Goal: Book appointment/travel/reservation

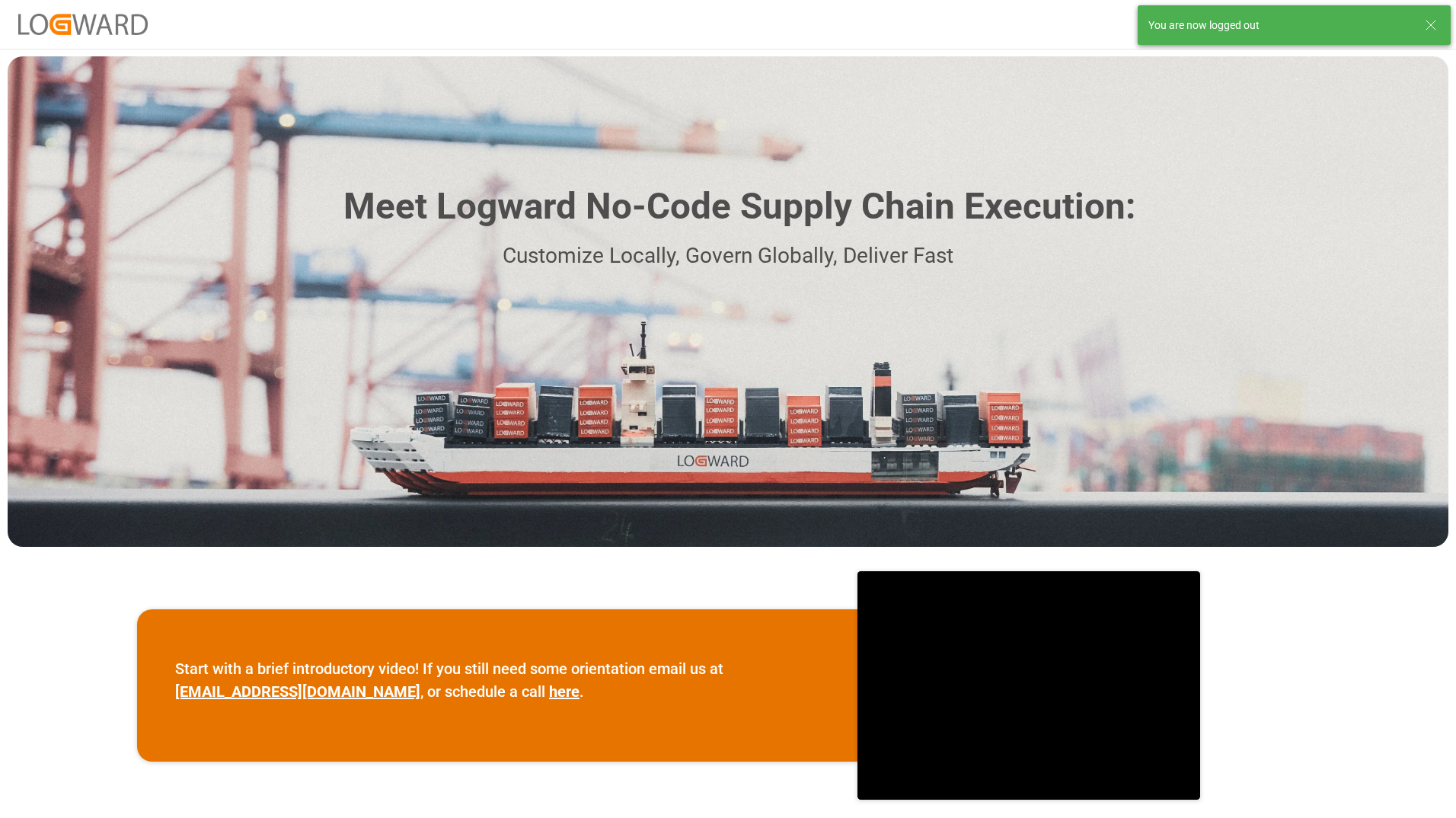
click at [1435, 21] on icon at bounding box center [1431, 25] width 18 height 18
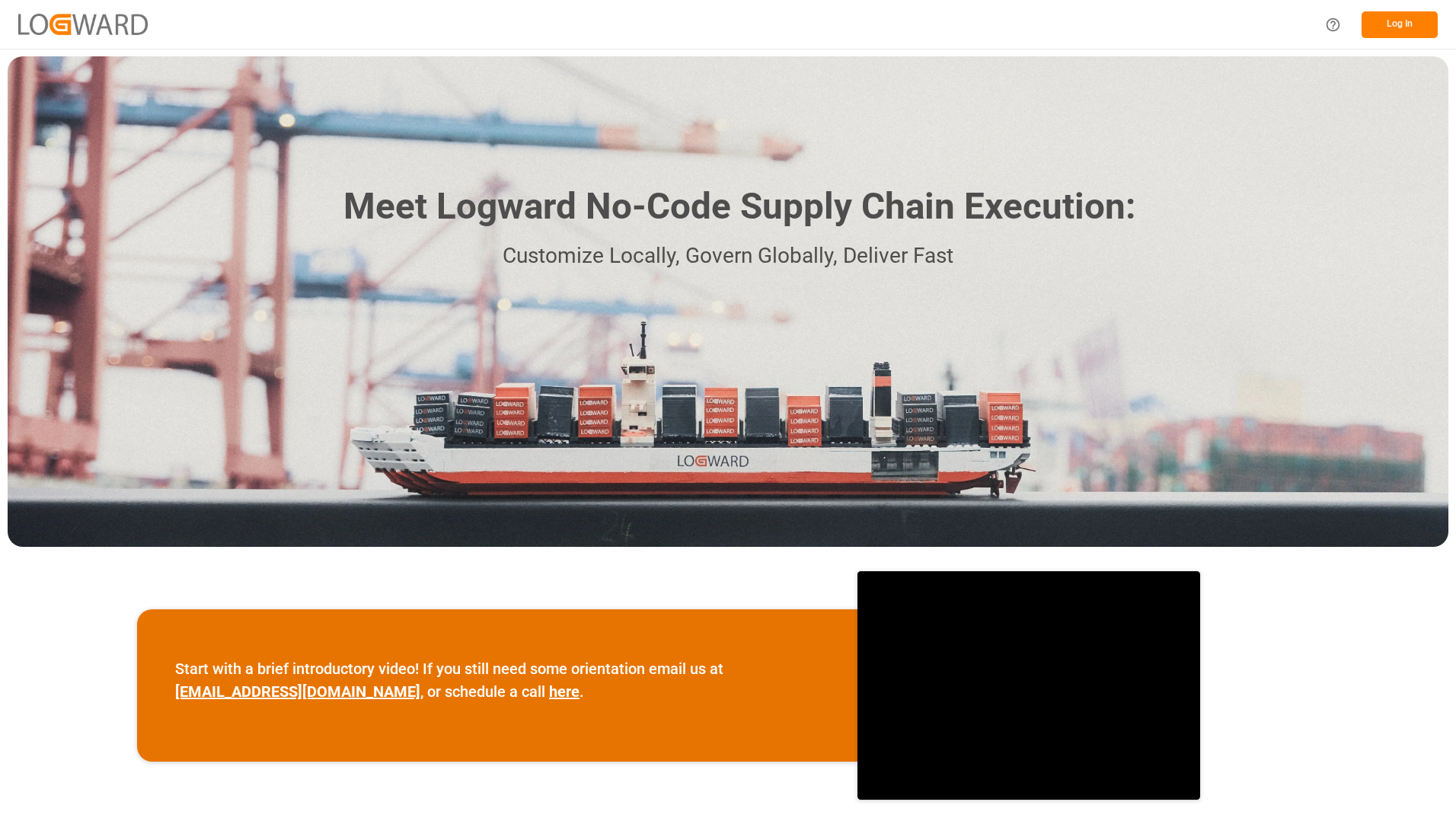
click at [1403, 32] on button "Log In" at bounding box center [1400, 25] width 76 height 26
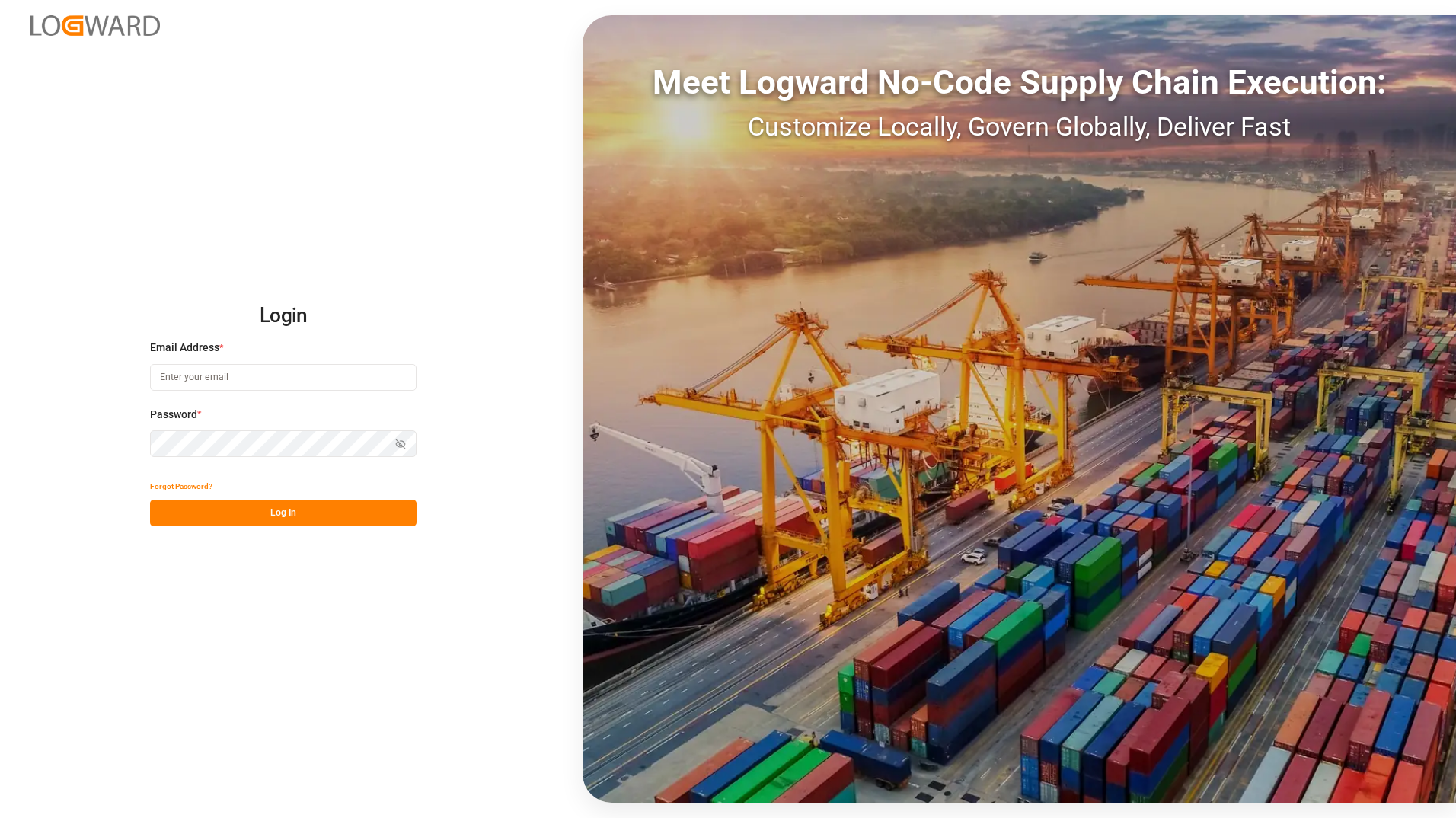
click at [192, 379] on input at bounding box center [284, 377] width 266 height 26
type input "Tessa.faulkner@jamindustriesusa.com"
click at [163, 505] on button "Log In" at bounding box center [284, 513] width 266 height 26
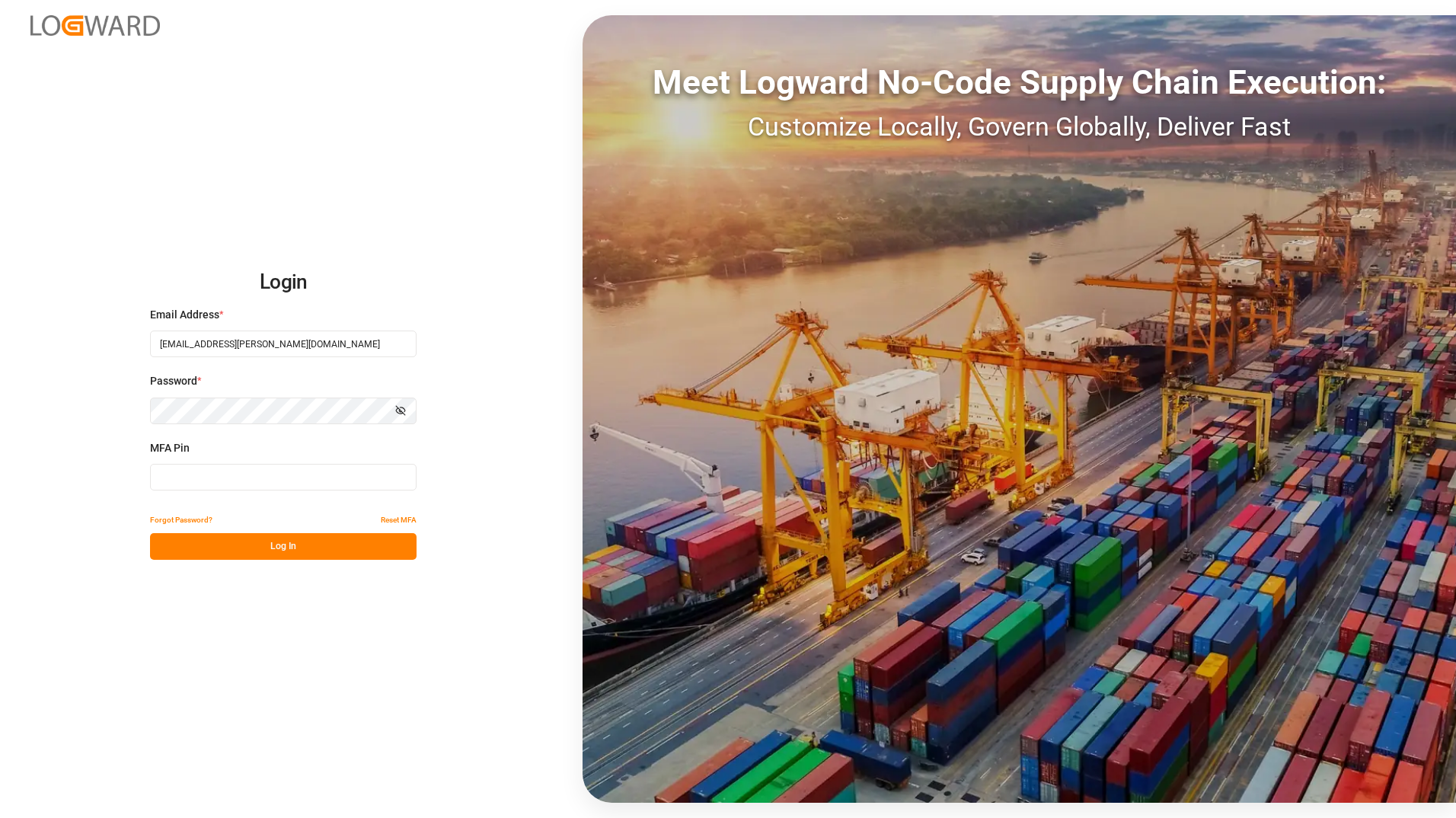
click at [188, 478] on input at bounding box center [284, 477] width 266 height 26
type input "998269"
click at [205, 549] on button "Log In" at bounding box center [284, 547] width 266 height 26
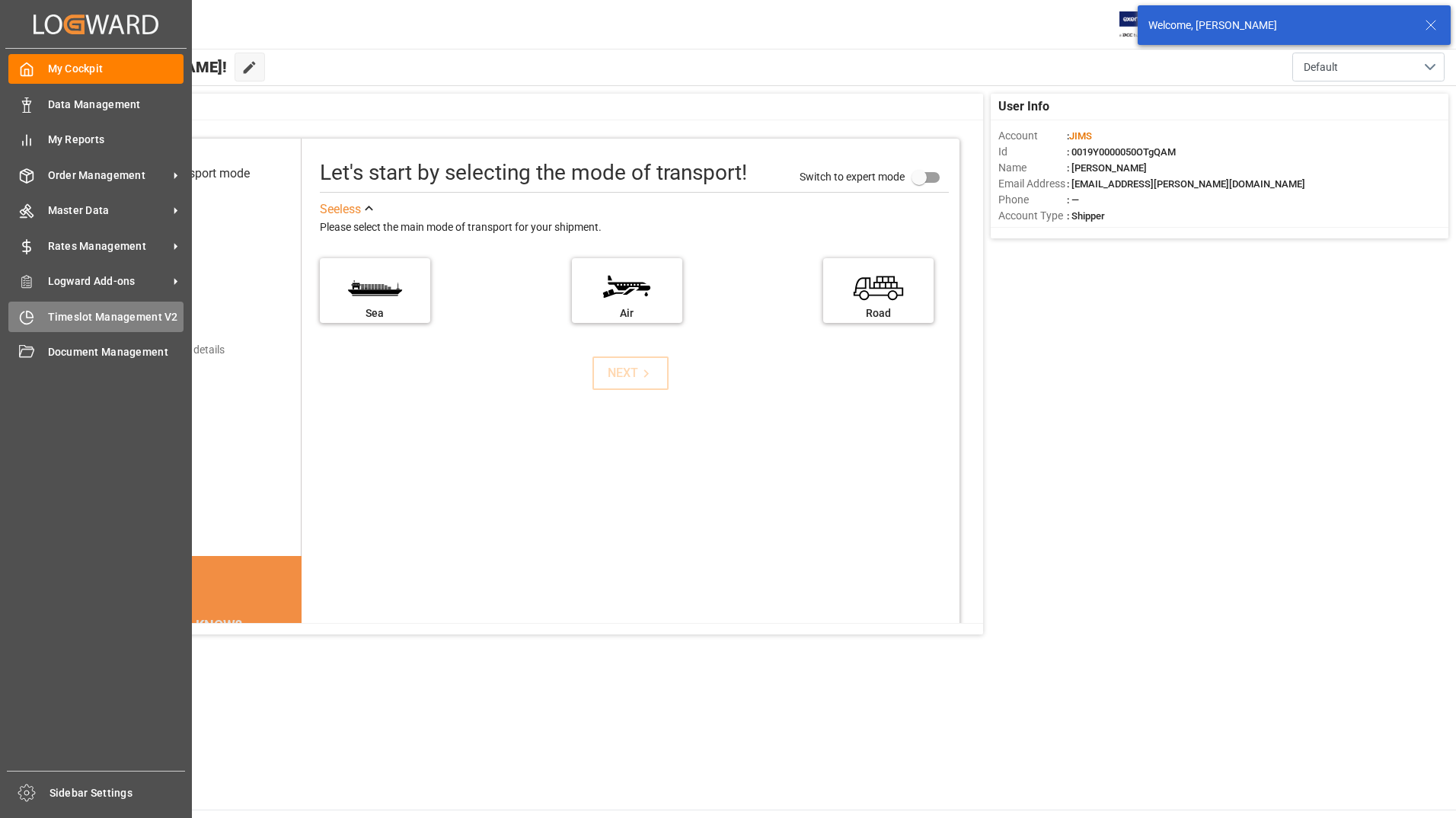
click at [160, 322] on span "Timeslot Management V2" at bounding box center [116, 317] width 136 height 16
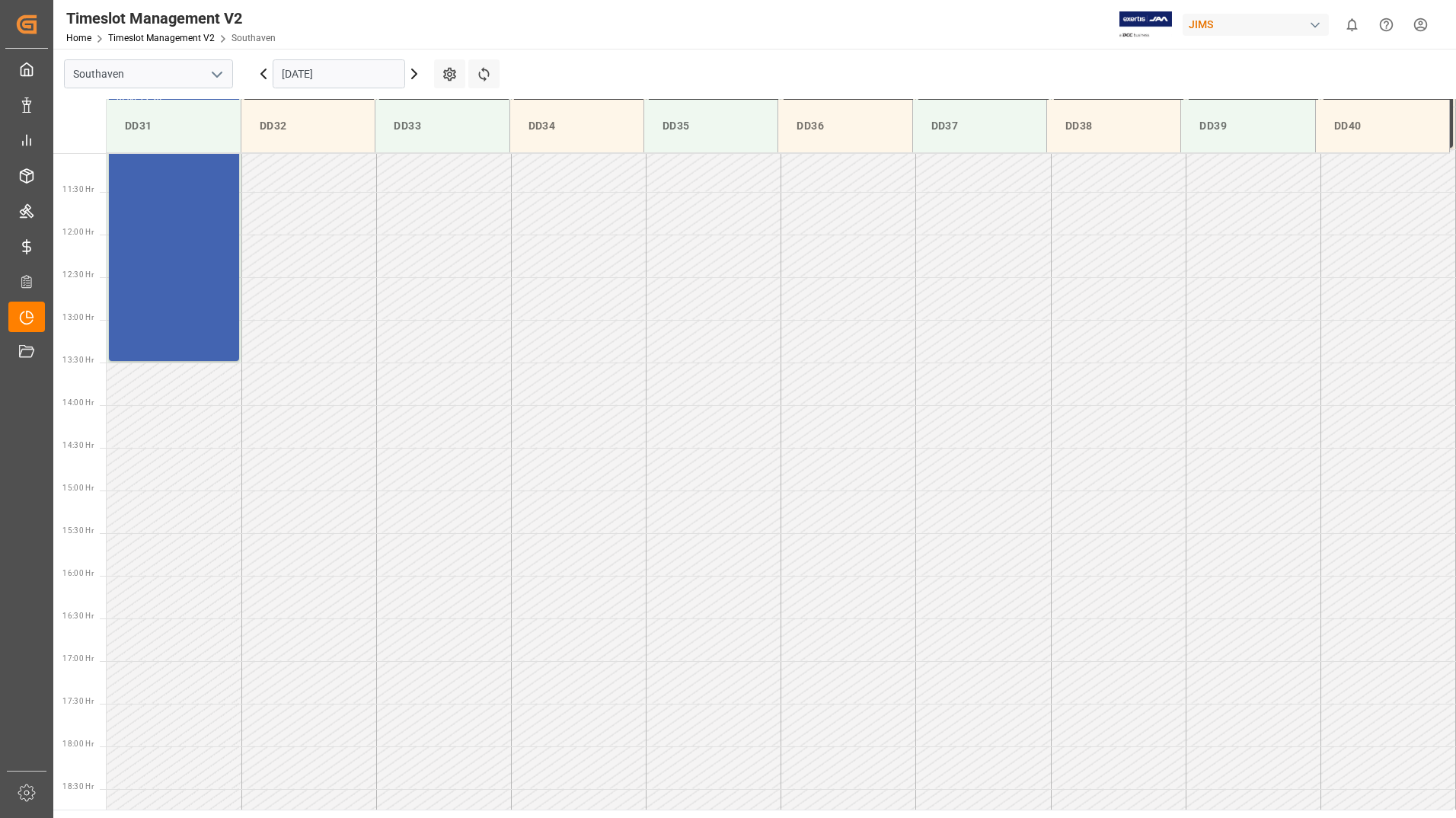
scroll to position [1099, 0]
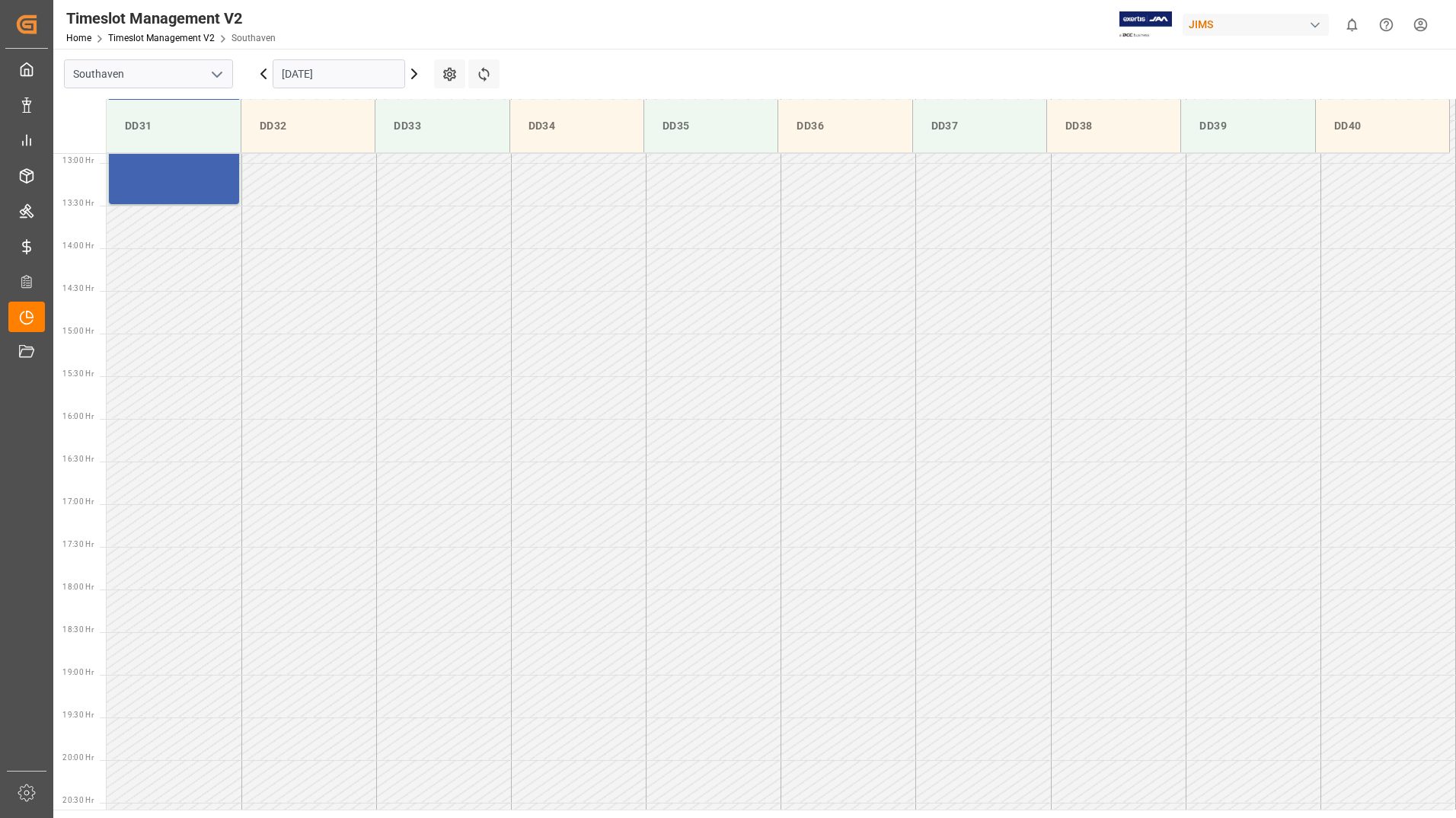
click at [316, 63] on input "[DATE]" at bounding box center [339, 73] width 132 height 29
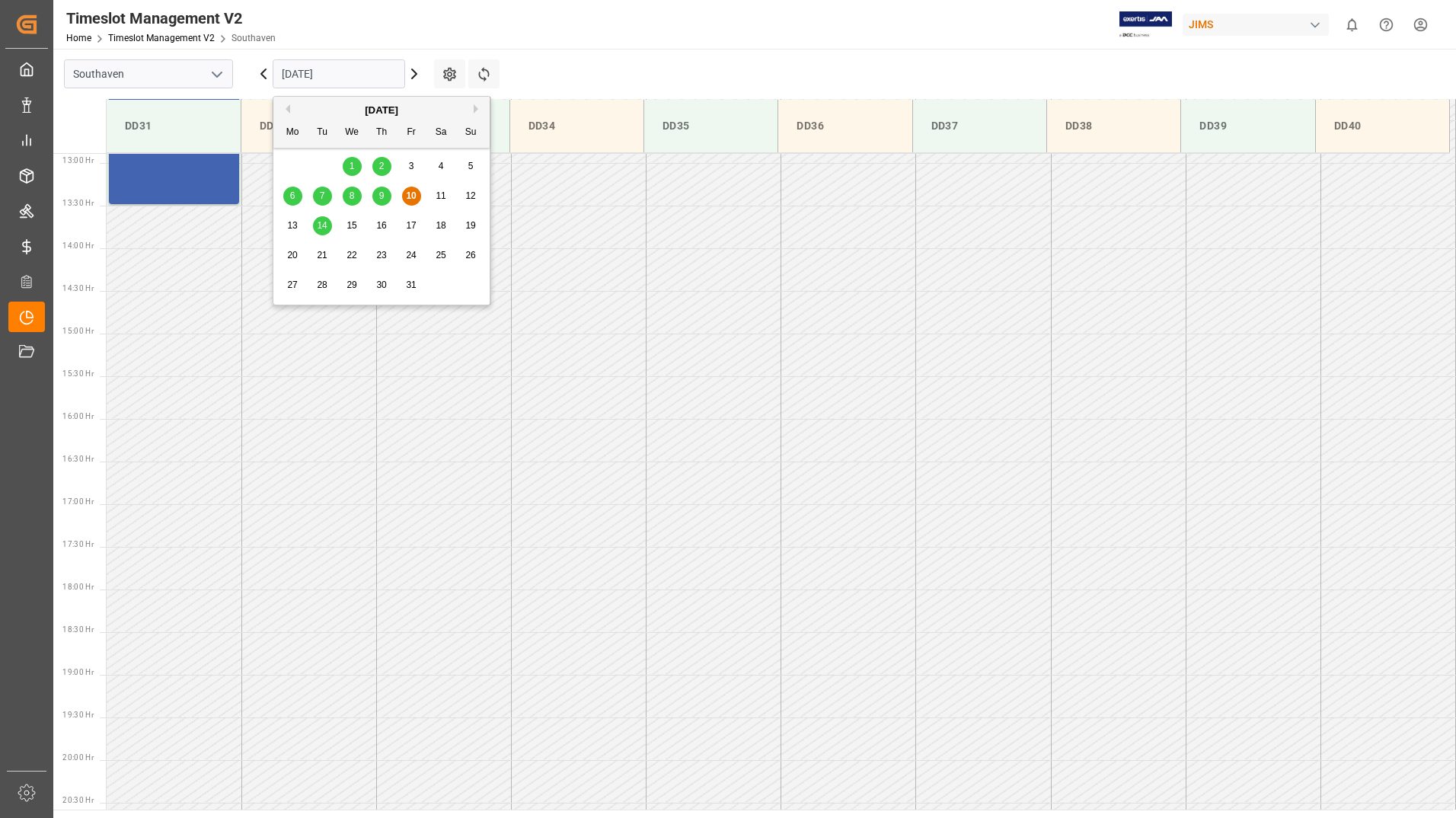
click at [326, 223] on span "14" at bounding box center [321, 225] width 10 height 11
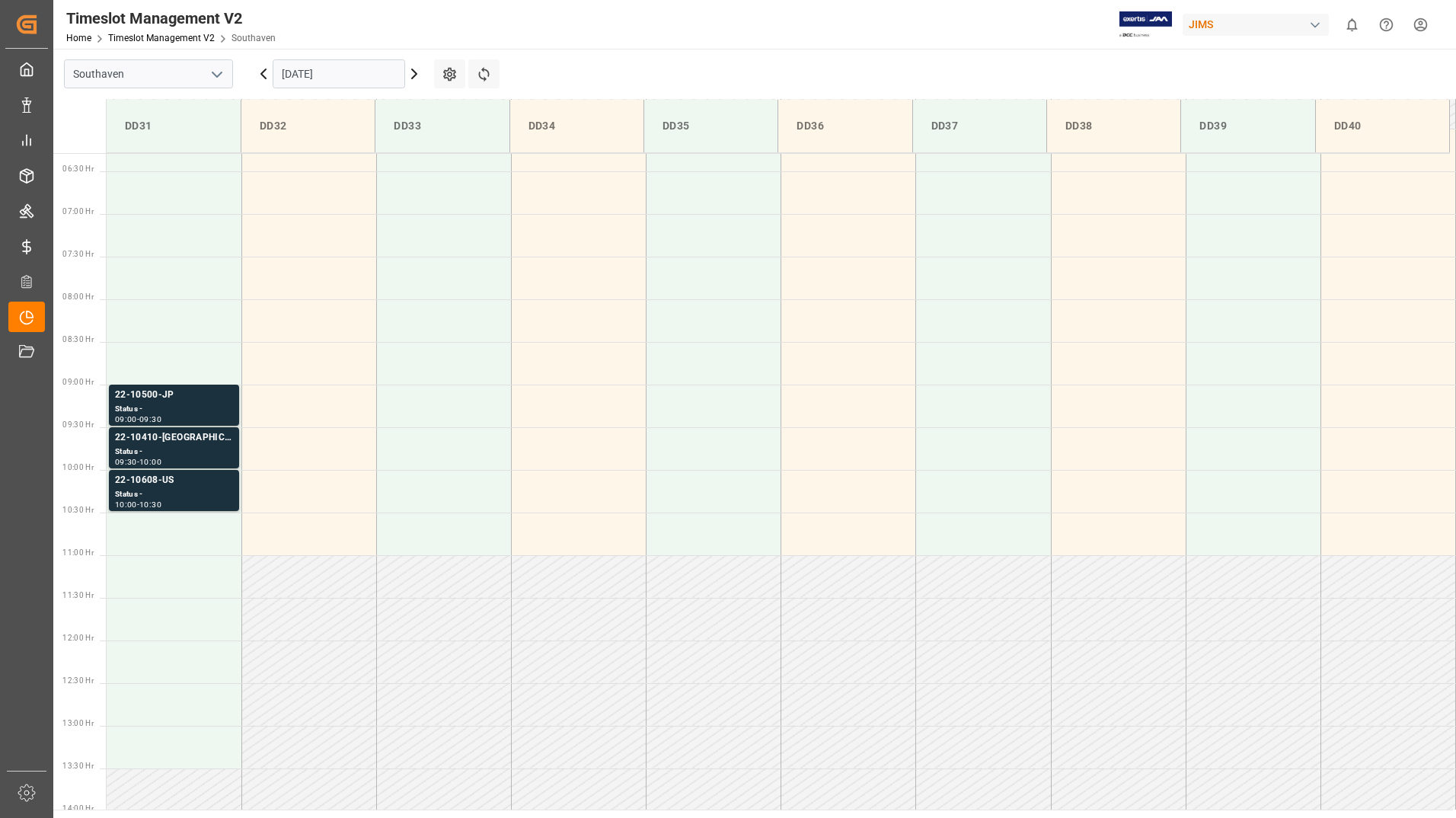
scroll to position [511, 0]
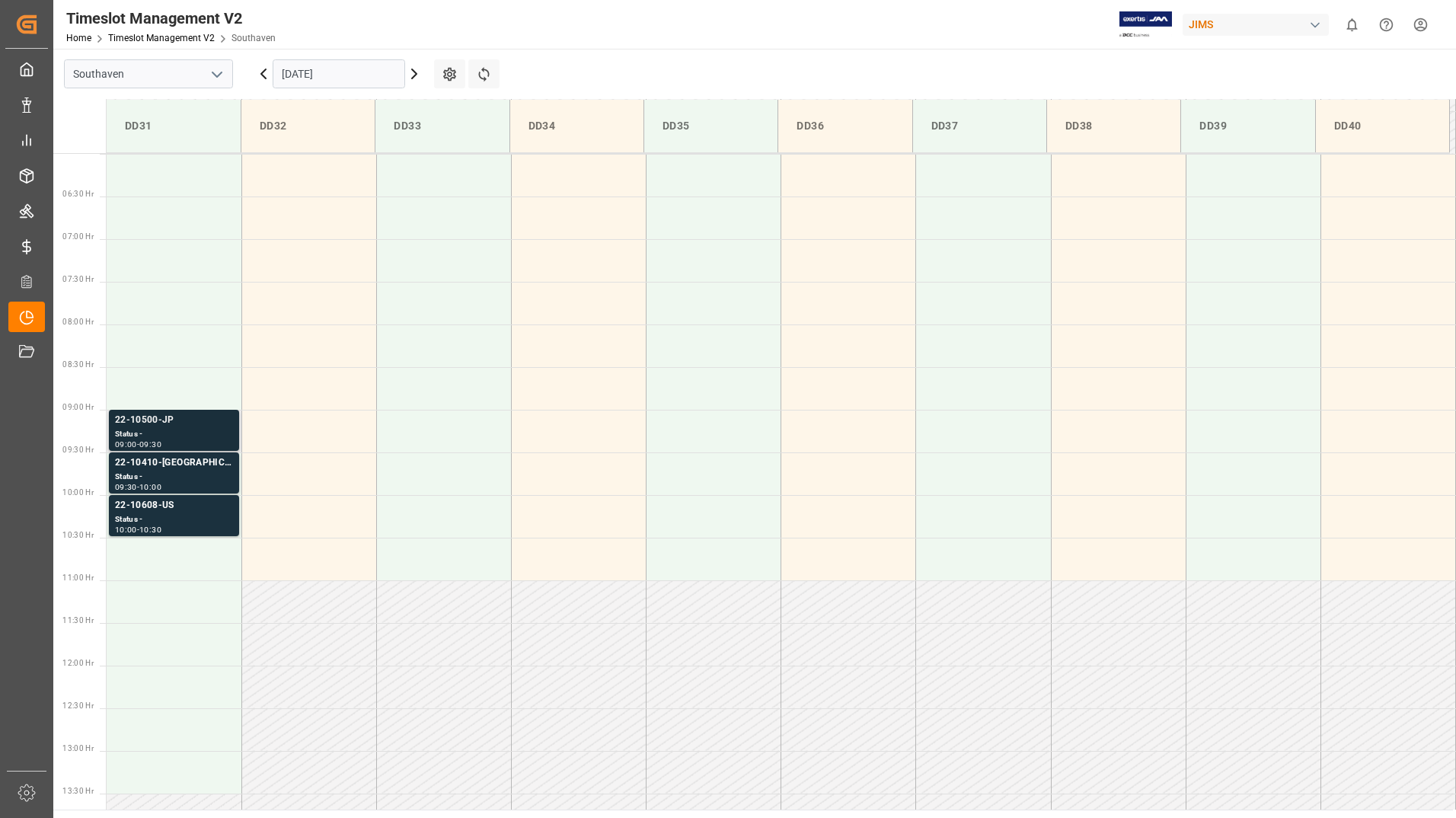
click at [218, 437] on div "Status -" at bounding box center [174, 435] width 118 height 13
click at [212, 464] on div "22-10410-[GEOGRAPHIC_DATA]" at bounding box center [174, 463] width 118 height 16
click at [208, 499] on div "22-10608-US" at bounding box center [174, 506] width 118 height 16
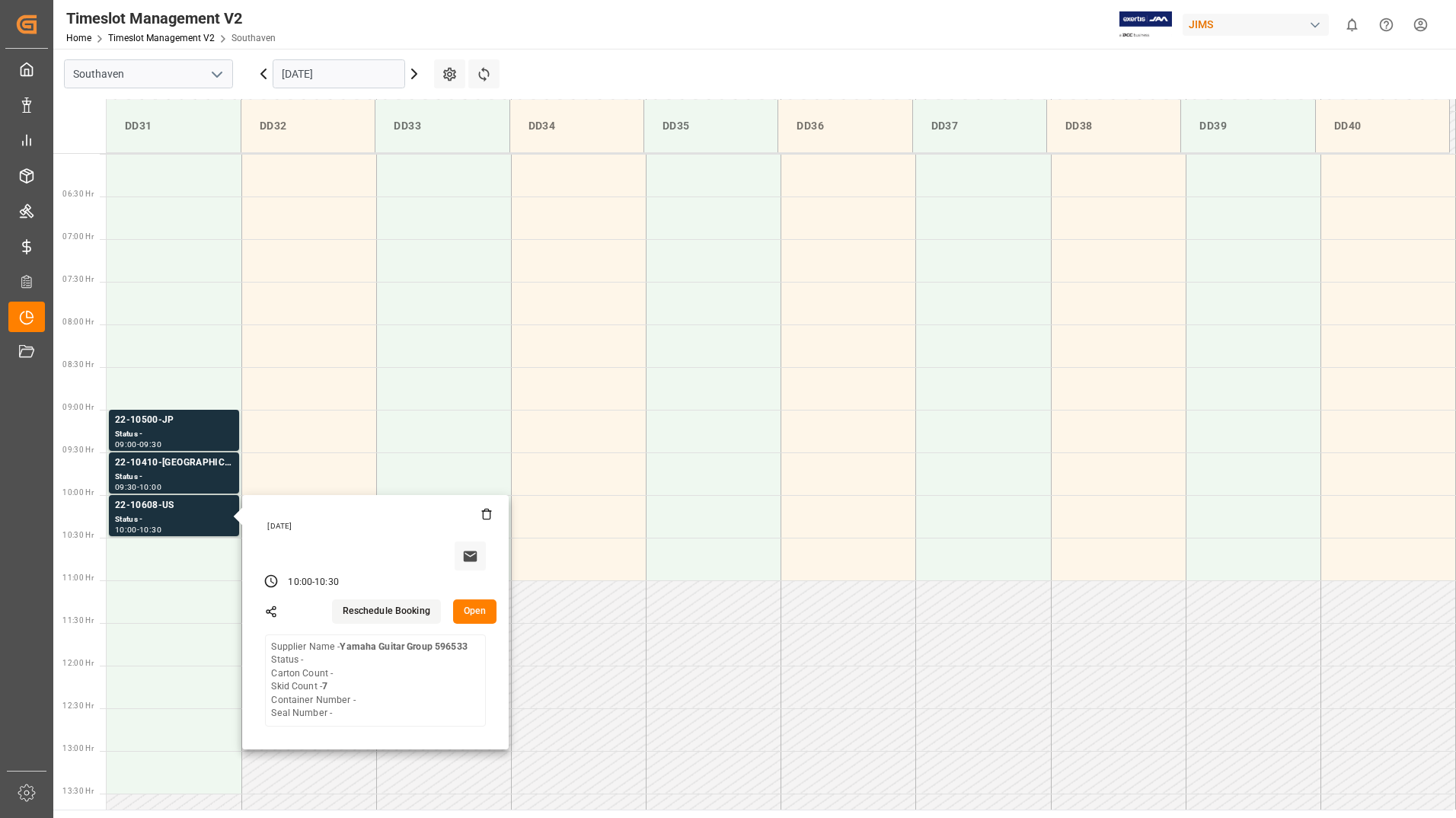
click at [361, 62] on input "[DATE]" at bounding box center [339, 73] width 132 height 29
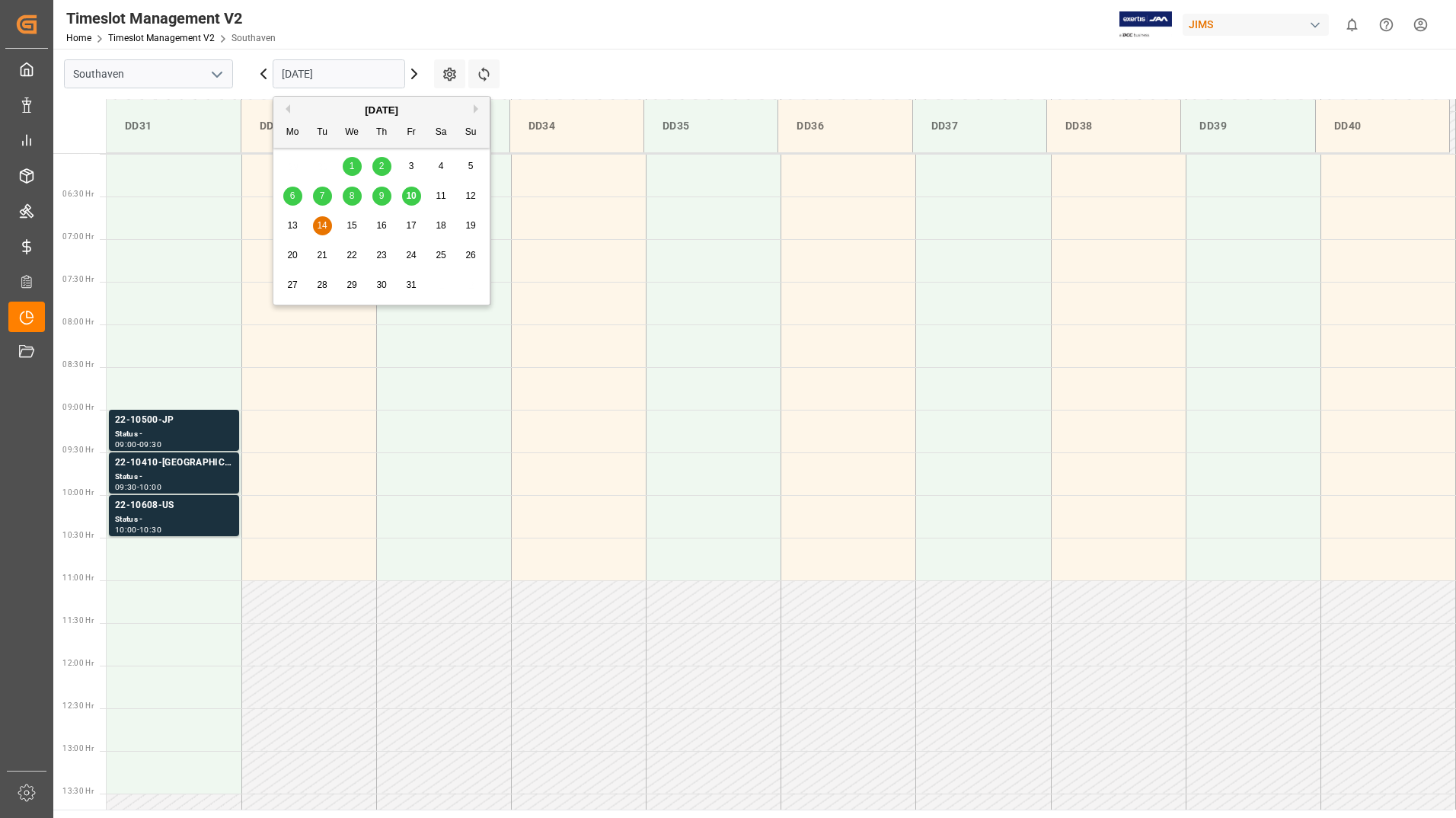
click at [357, 229] on span "15" at bounding box center [352, 225] width 10 height 11
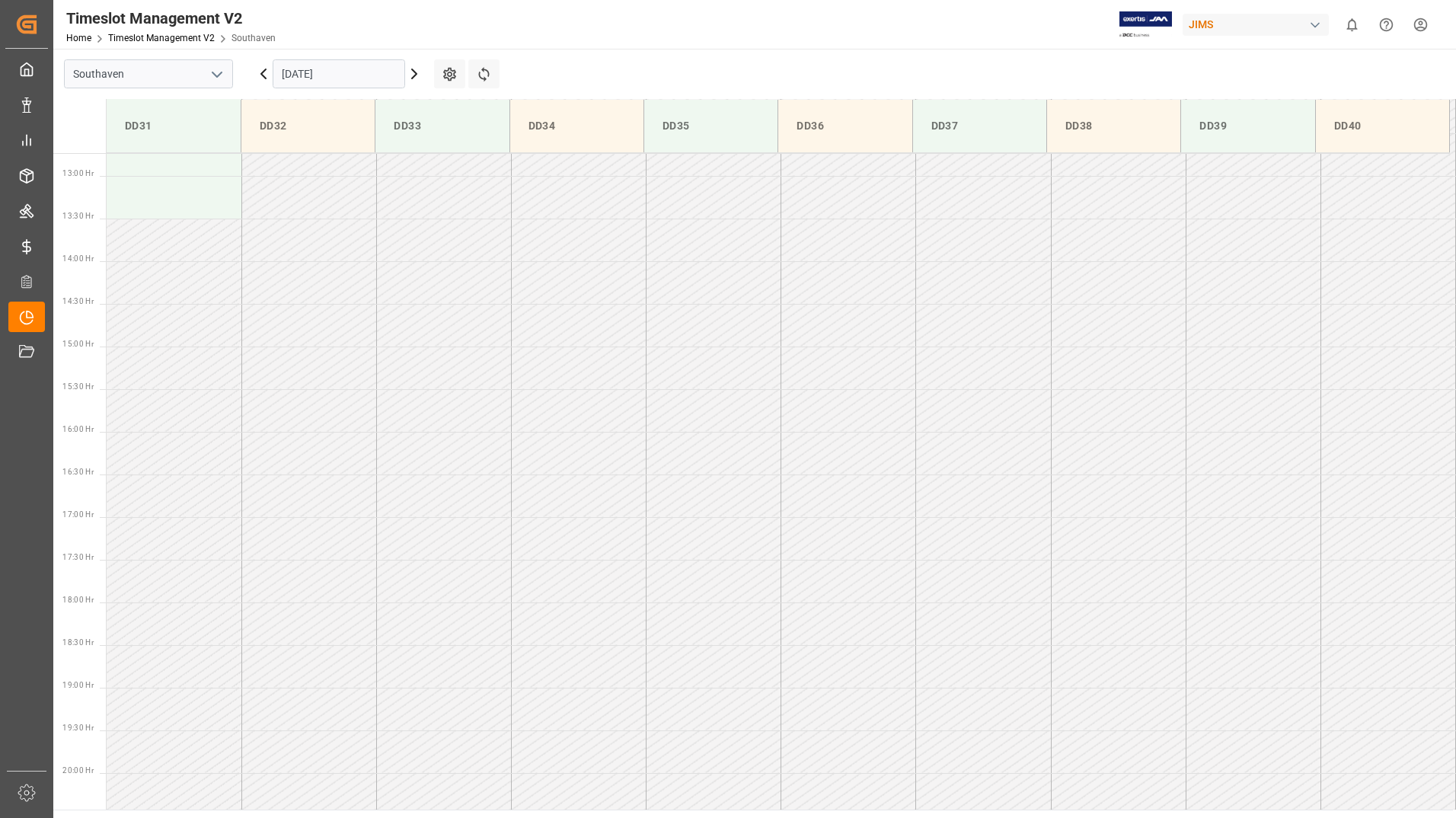
scroll to position [1099, 0]
click at [349, 72] on input "15-10-2025" at bounding box center [339, 73] width 132 height 29
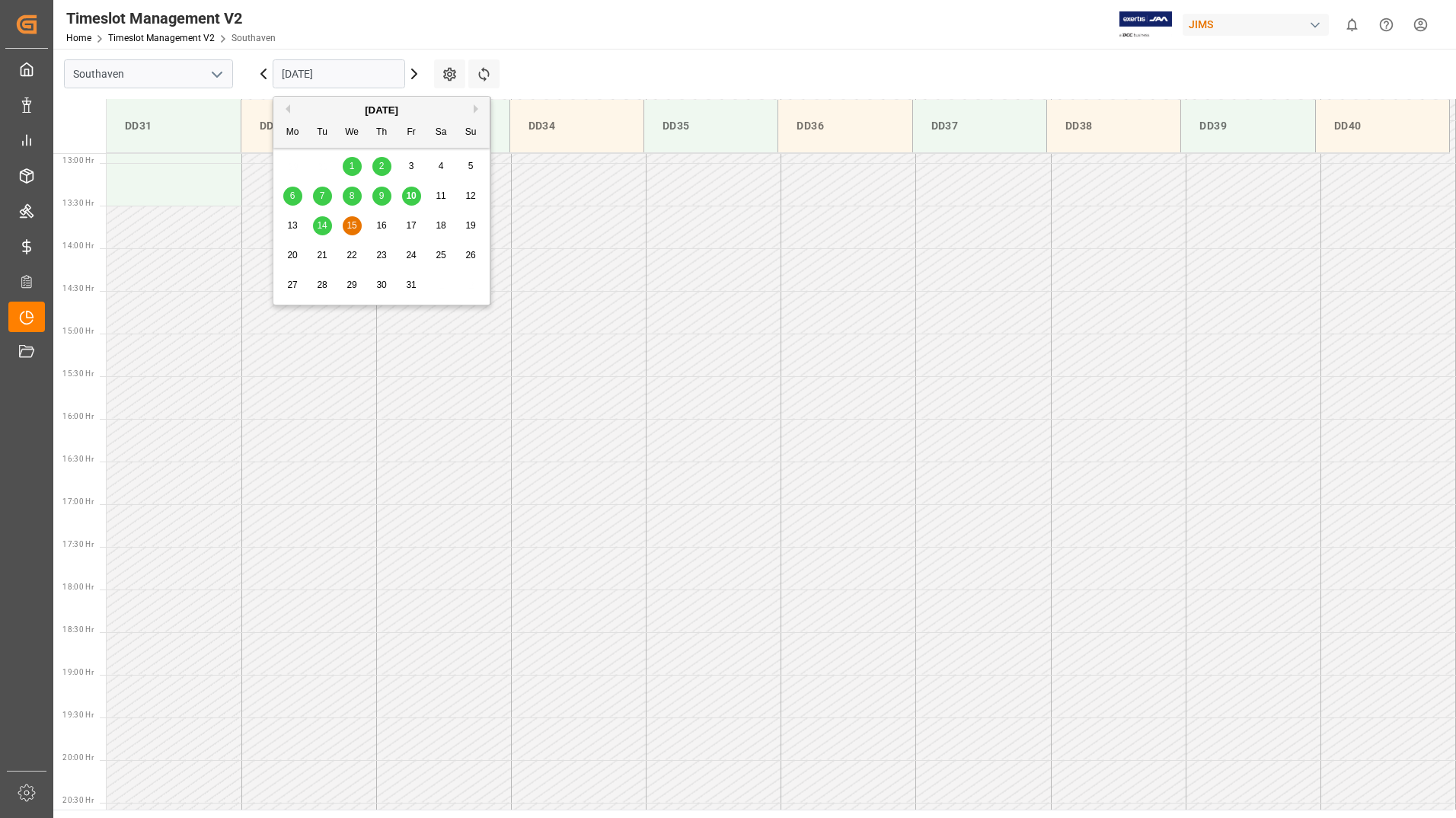
click at [383, 223] on span "16" at bounding box center [381, 225] width 10 height 11
click at [385, 77] on input "16-10-2025" at bounding box center [339, 73] width 132 height 29
click at [326, 224] on span "14" at bounding box center [321, 225] width 10 height 11
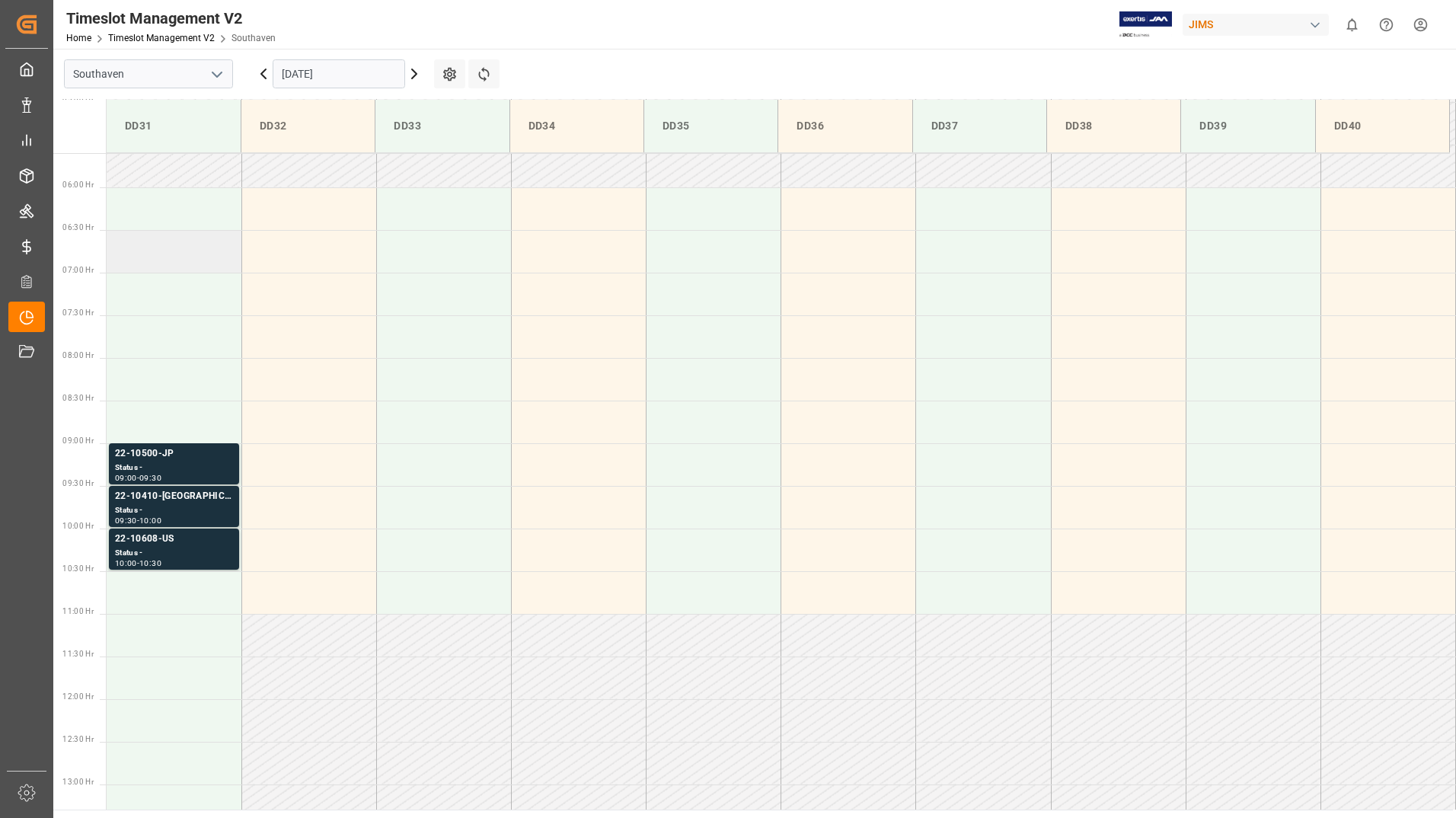
scroll to position [477, 0]
click at [305, 76] on input "[DATE]" at bounding box center [339, 73] width 132 height 29
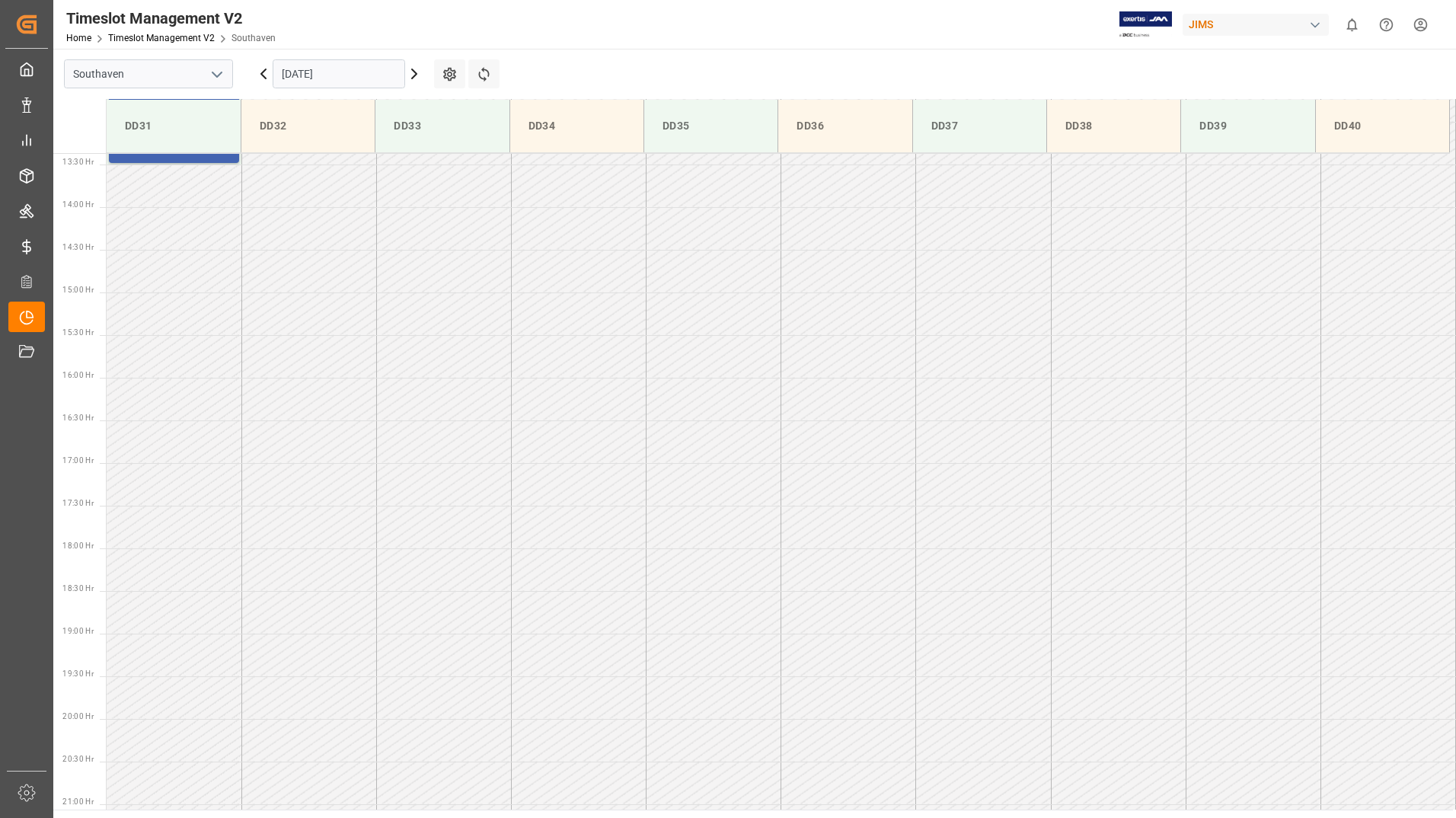
scroll to position [1185, 0]
click at [367, 72] on input "[DATE]" at bounding box center [339, 73] width 132 height 29
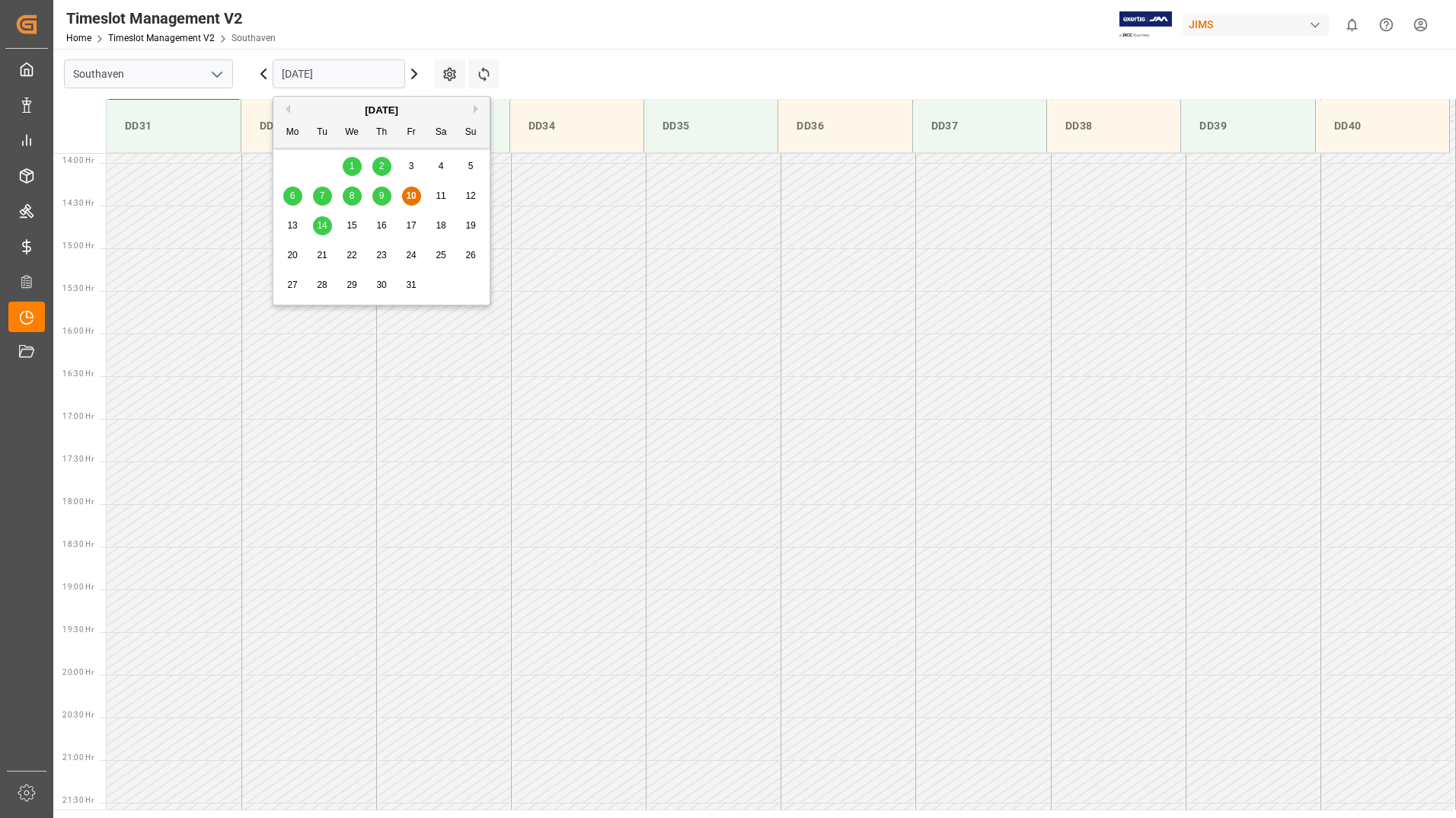
click at [319, 225] on span "14" at bounding box center [321, 225] width 10 height 11
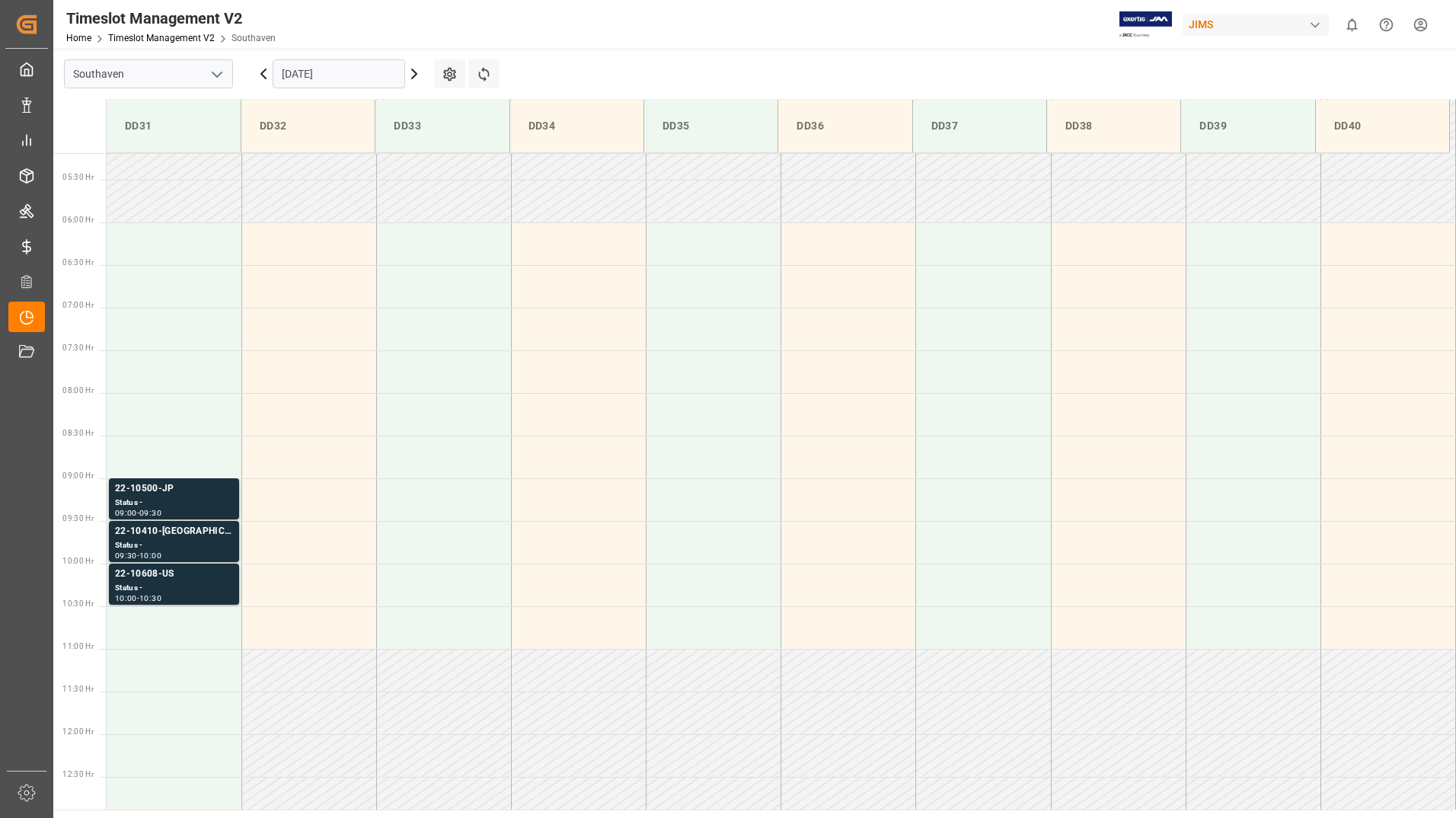
scroll to position [249, 0]
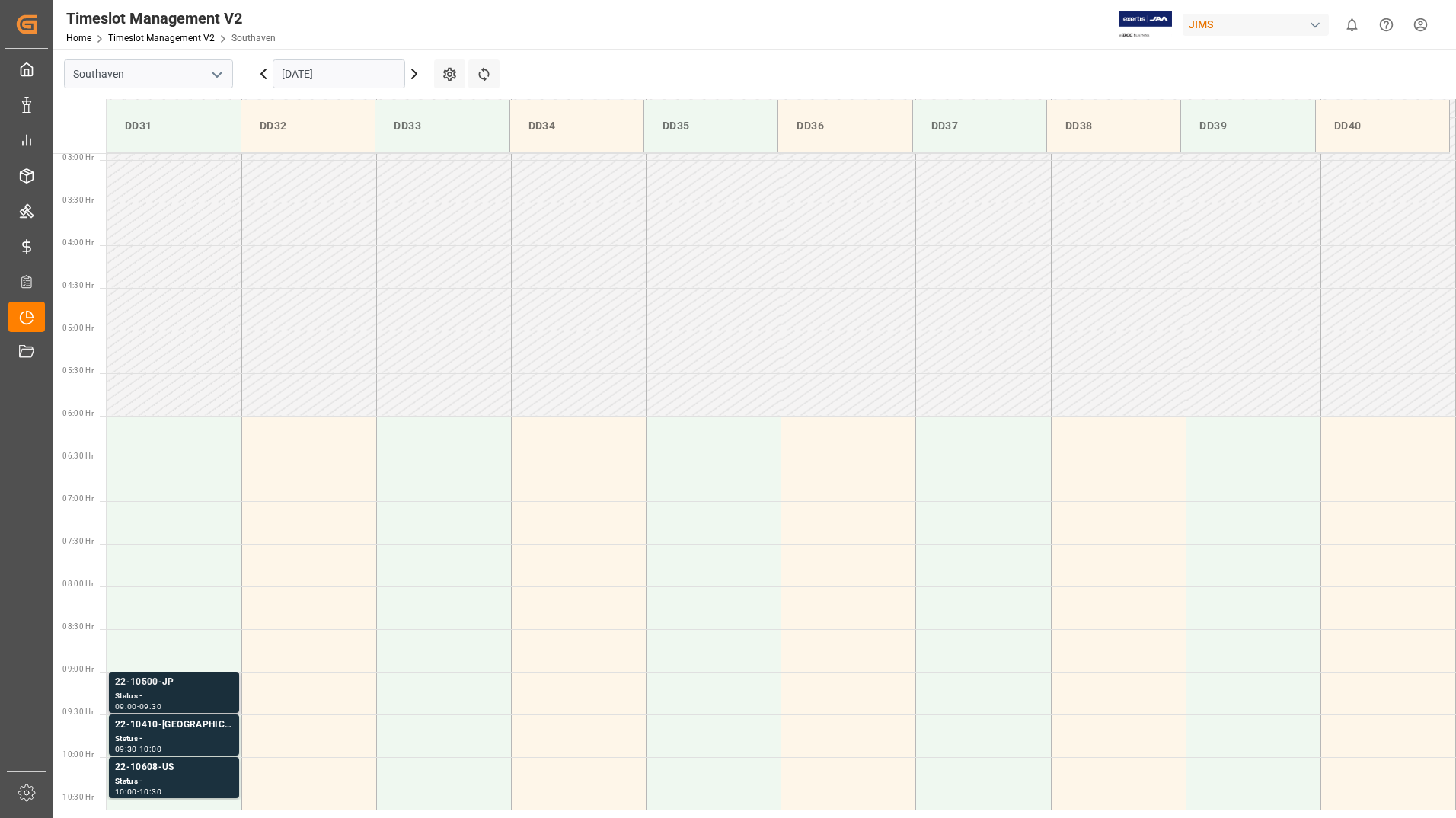
click at [187, 691] on div "Status -" at bounding box center [174, 696] width 118 height 13
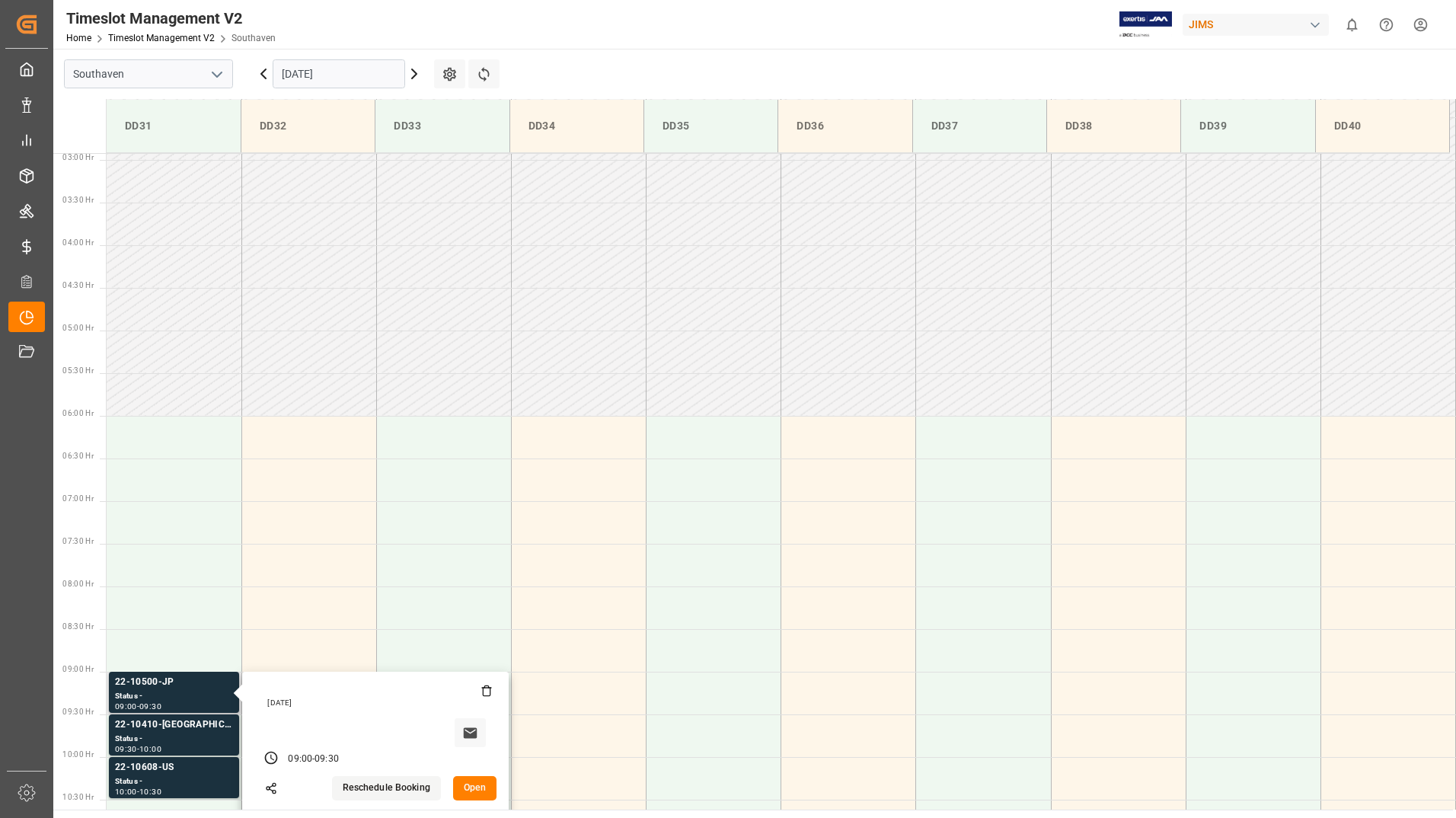
click at [481, 793] on button "Open" at bounding box center [475, 788] width 44 height 25
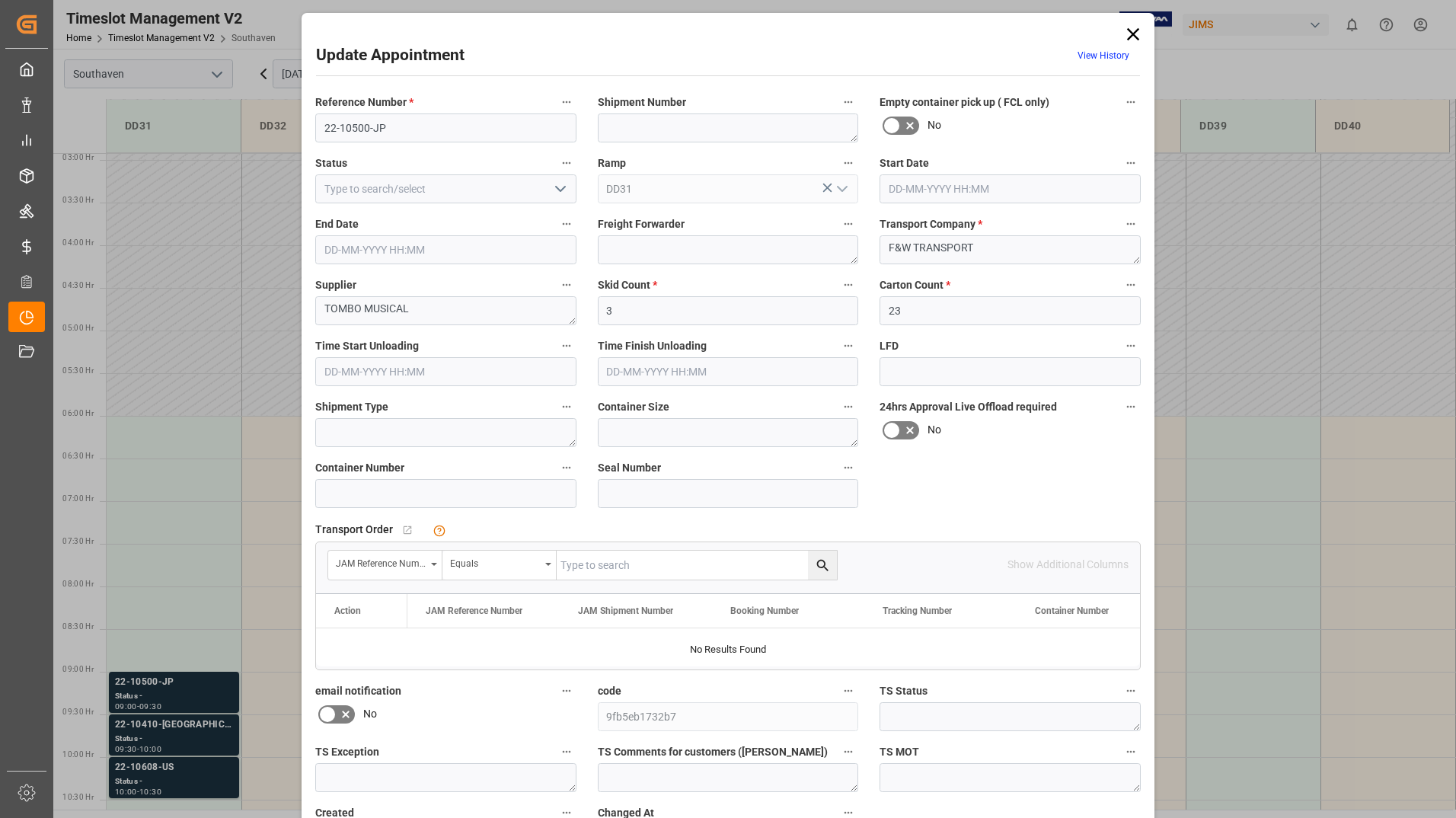
type input "[DATE] 09:00"
type input "[DATE] 09:30"
type input "[DATE] 14:16"
drag, startPoint x: 334, startPoint y: 126, endPoint x: 419, endPoint y: 127, distance: 85.0
click at [423, 129] on input "22-10500-JP" at bounding box center [446, 127] width 261 height 29
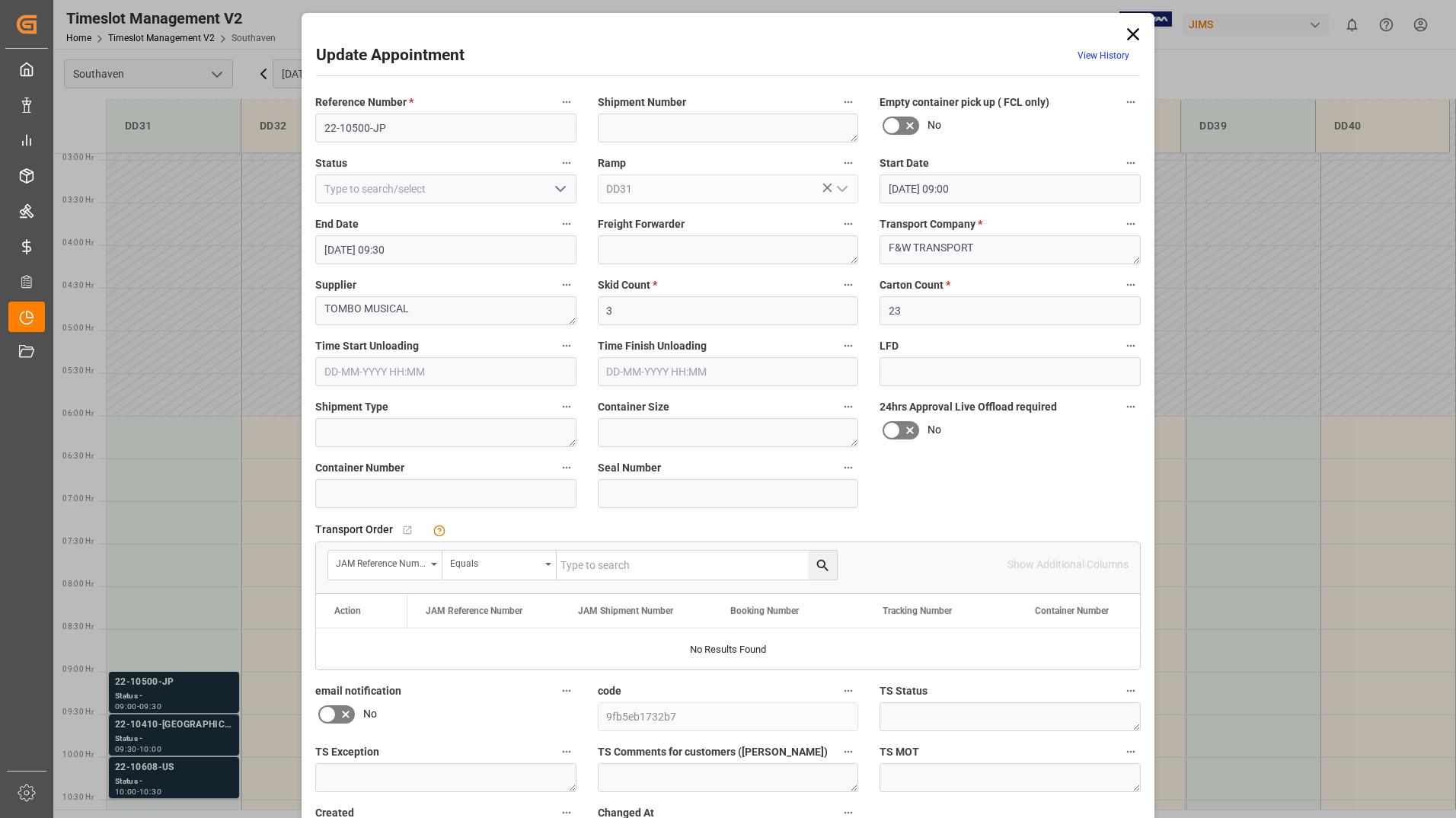
click at [1129, 30] on icon at bounding box center [1134, 35] width 21 height 21
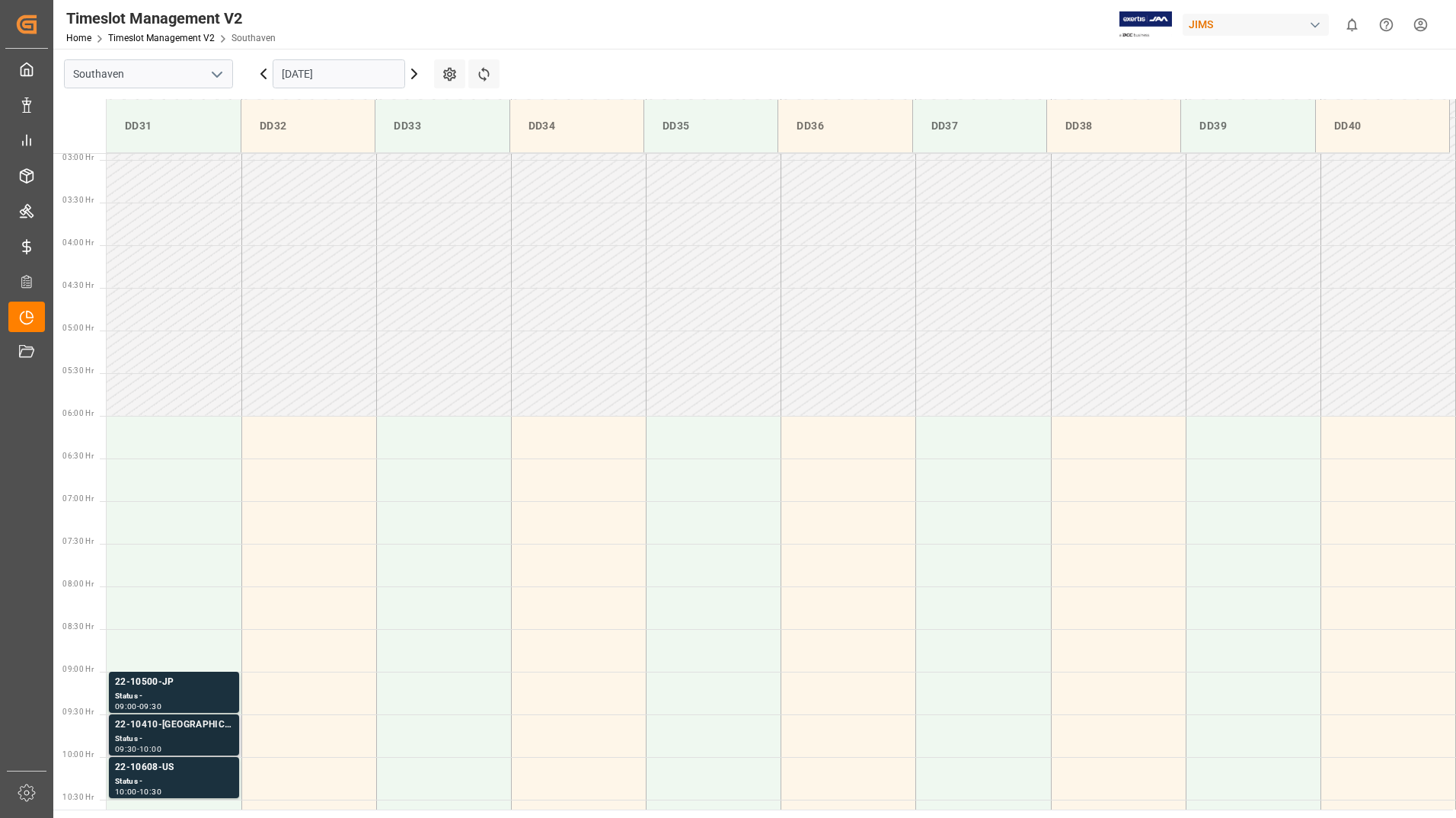
click at [162, 734] on div "Status -" at bounding box center [174, 739] width 118 height 13
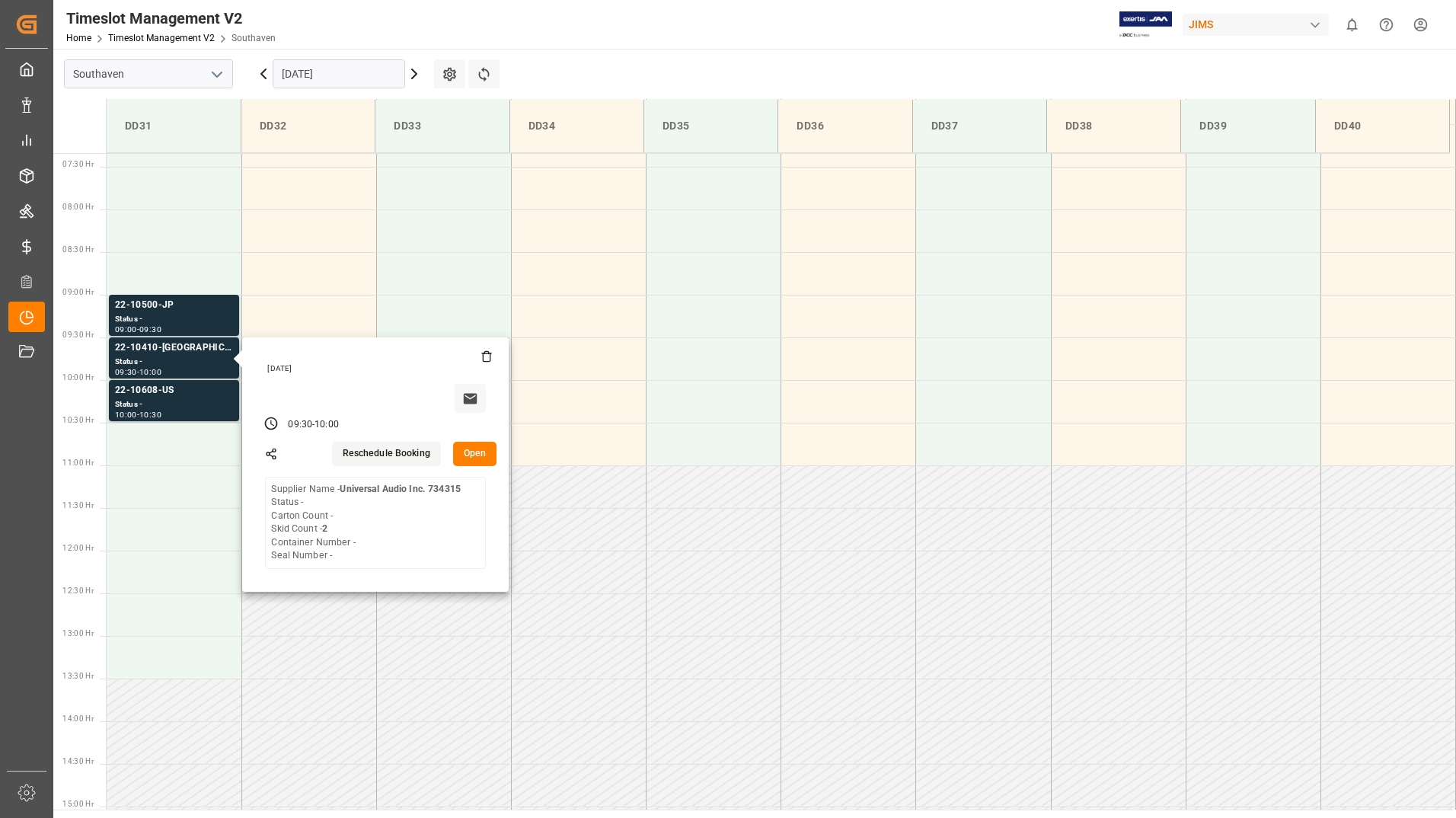
scroll to position [630, 0]
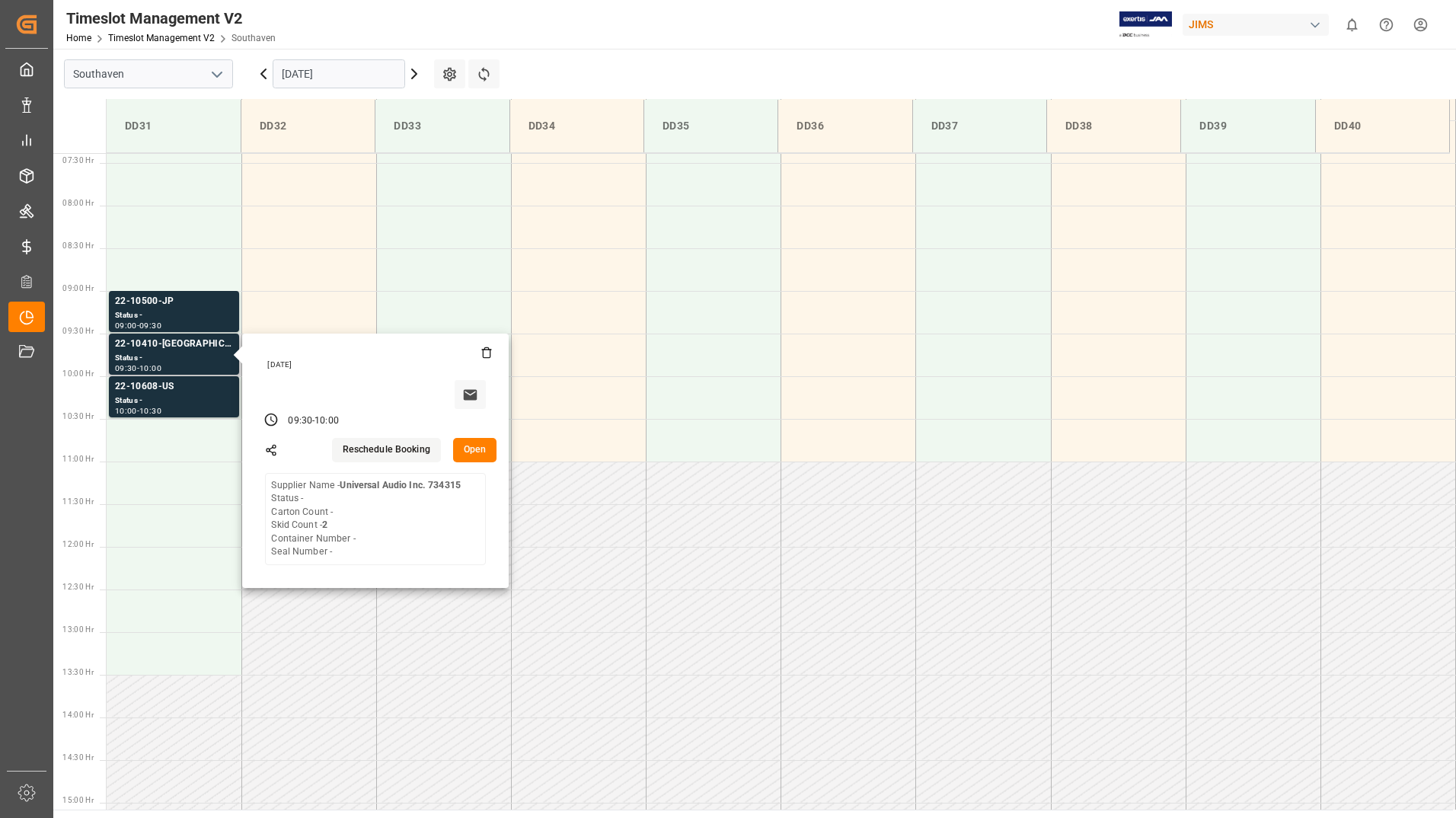
click at [483, 447] on button "Open" at bounding box center [475, 451] width 44 height 25
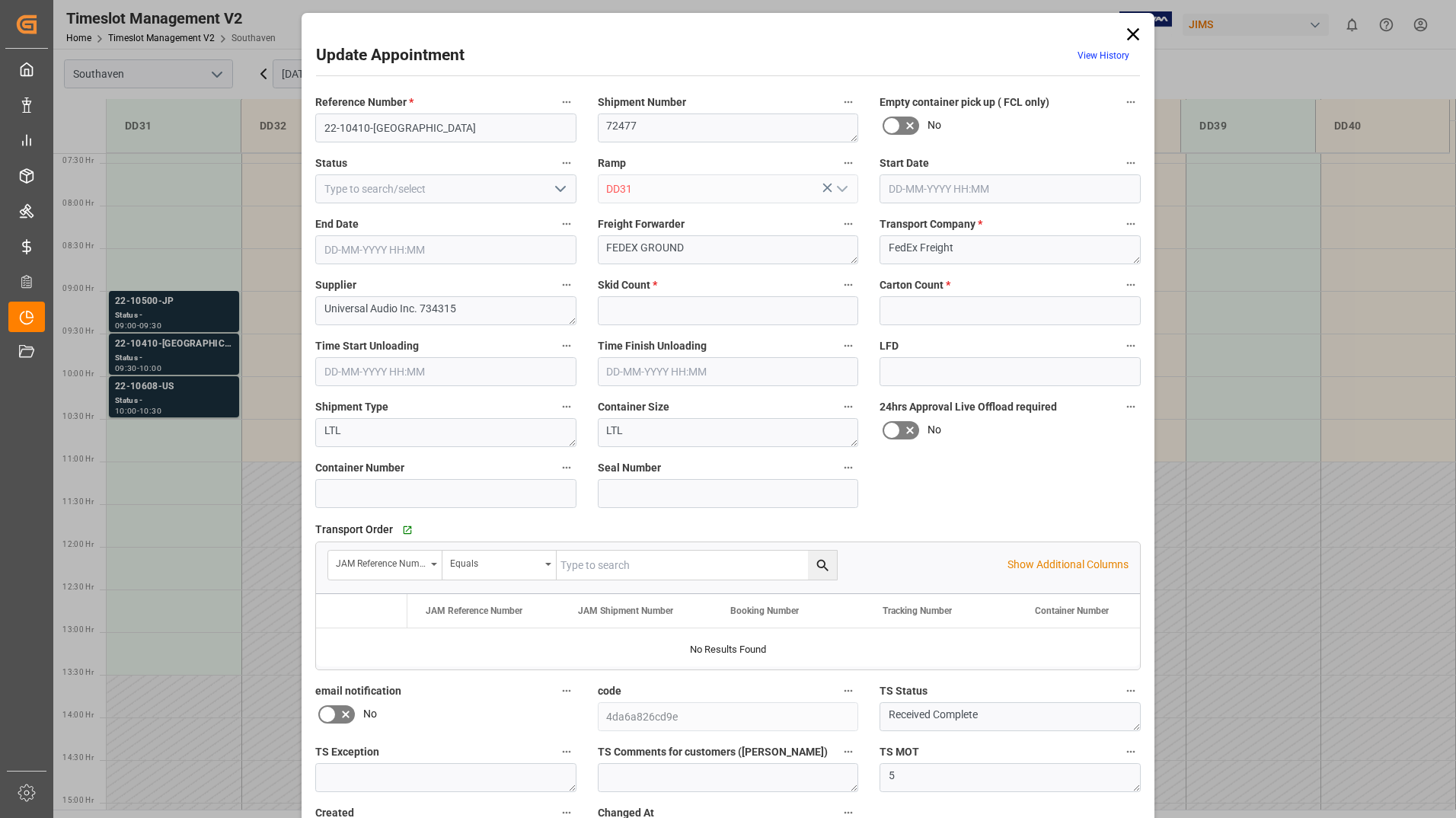
type input "2"
type input "0"
type input "[DATE] 09:30"
type input "[DATE] 10:00"
type input "[DATE] 15:22"
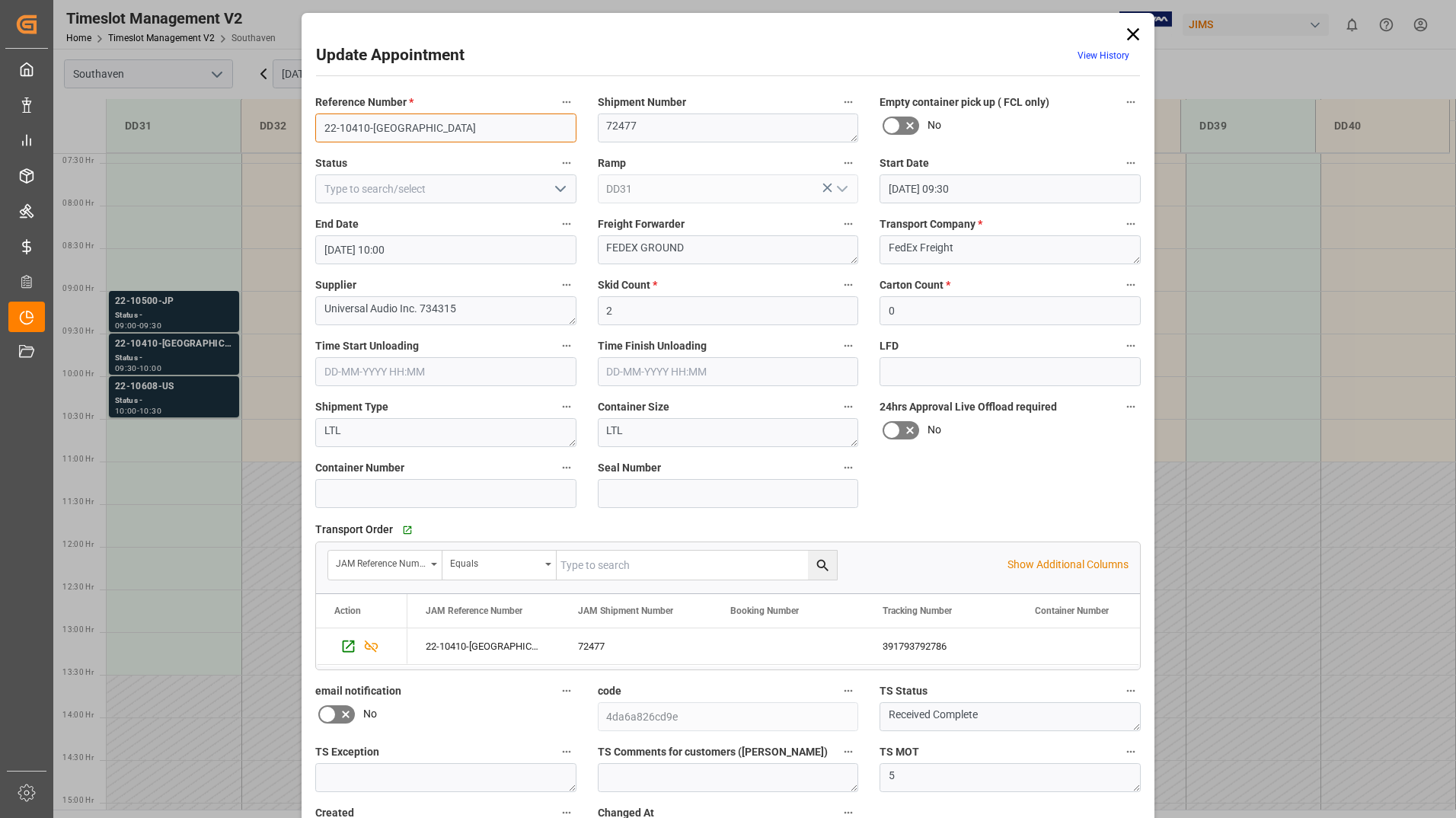
drag, startPoint x: 317, startPoint y: 124, endPoint x: 400, endPoint y: 124, distance: 83.0
click at [400, 124] on input "22-10410-[GEOGRAPHIC_DATA]" at bounding box center [446, 127] width 261 height 29
click at [1129, 35] on icon at bounding box center [1134, 35] width 21 height 21
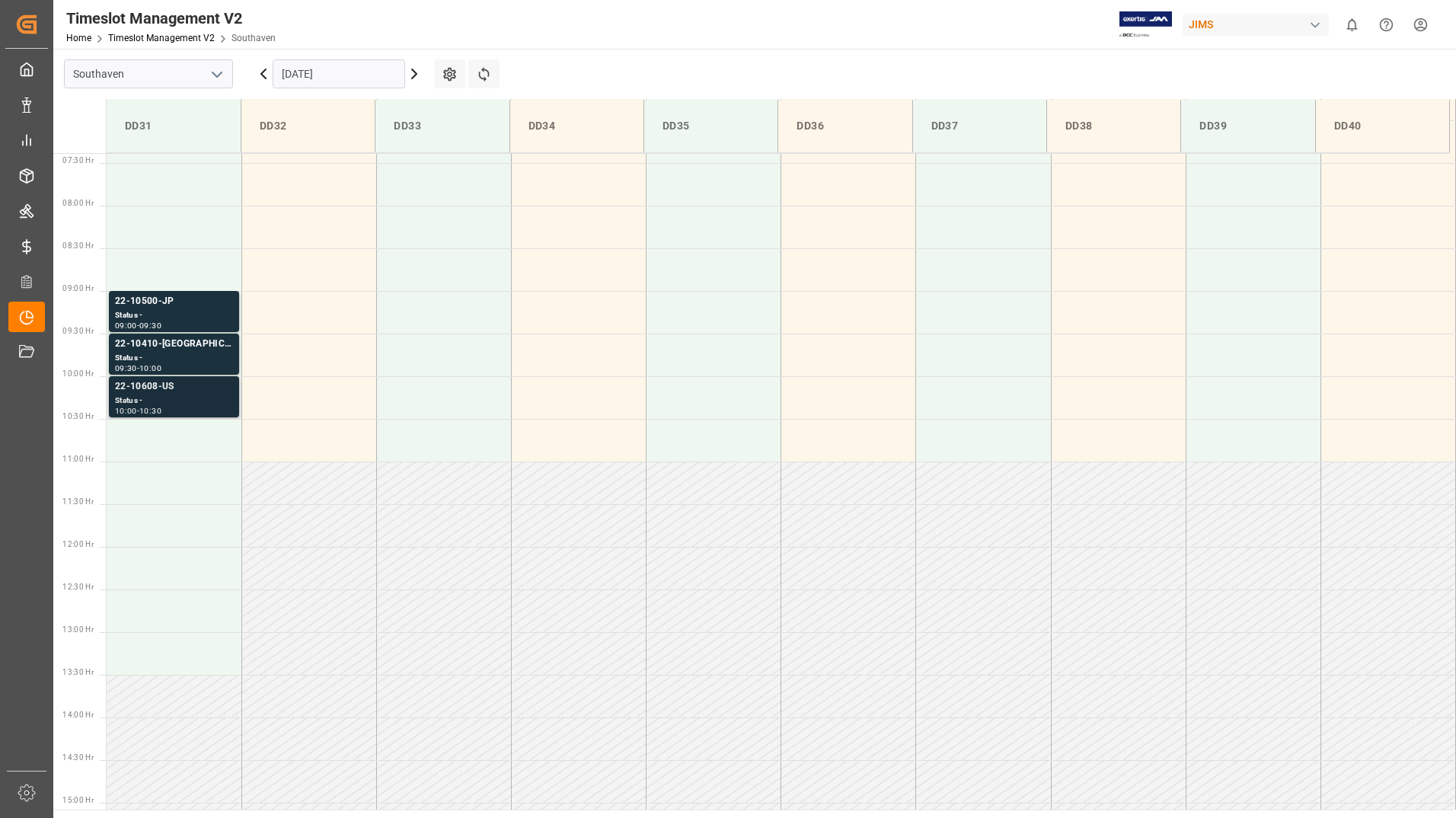
click at [220, 397] on div "Status -" at bounding box center [174, 401] width 118 height 13
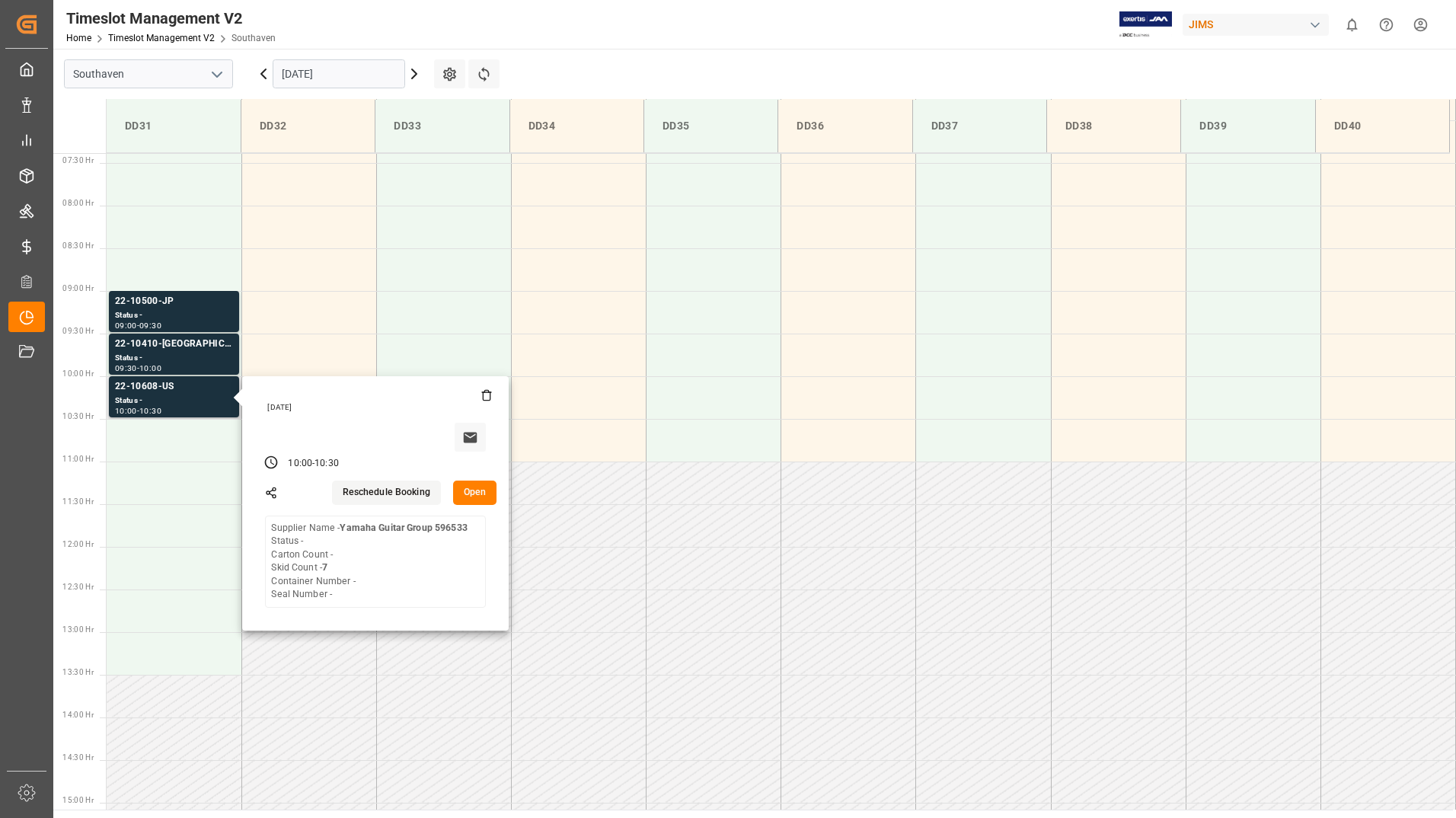
click at [465, 492] on button "Open" at bounding box center [475, 493] width 44 height 25
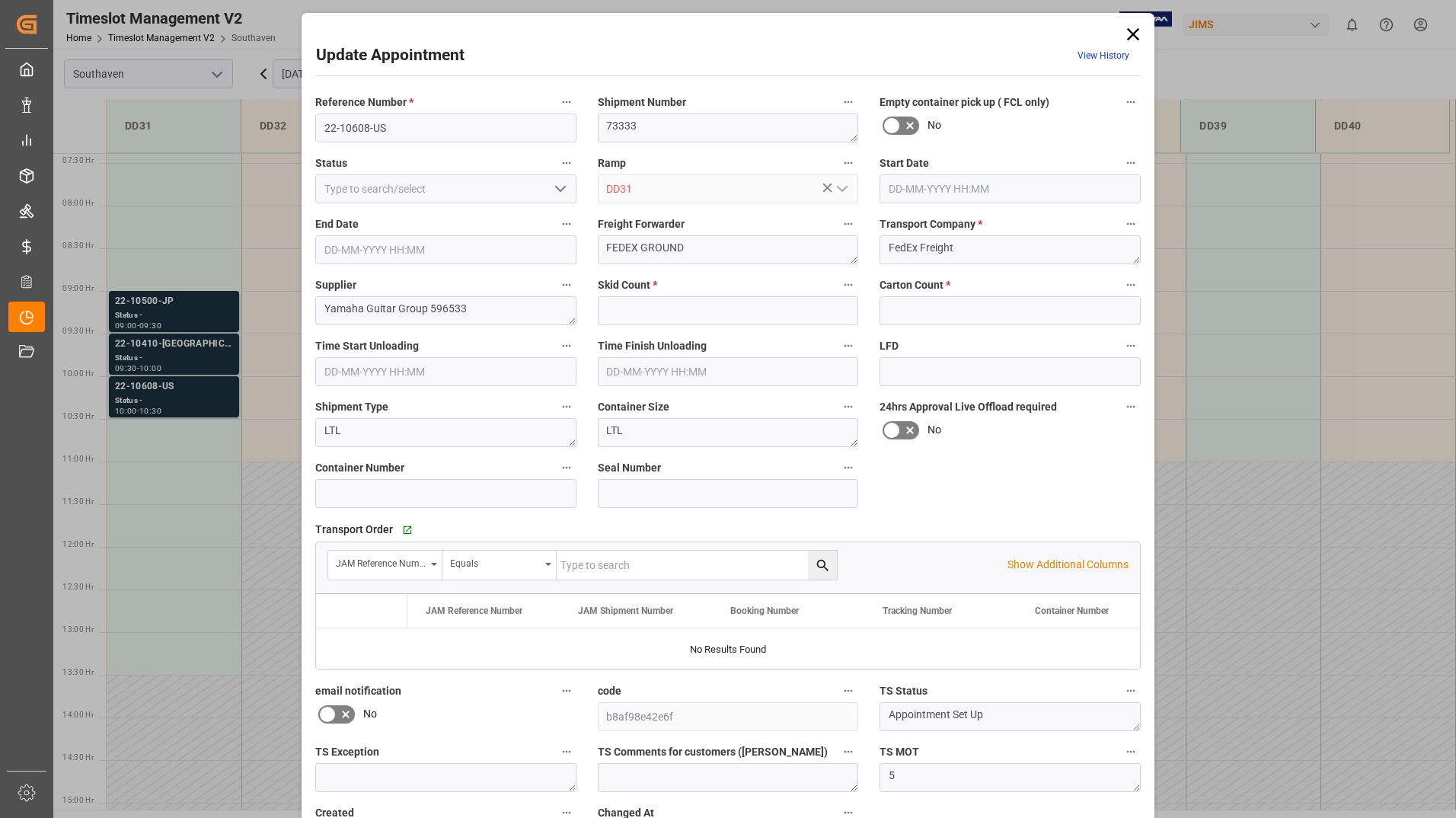
type input "7"
type input "0"
type input "[DATE] 10:00"
type input "[DATE] 10:30"
type input "[DATE] 16:50"
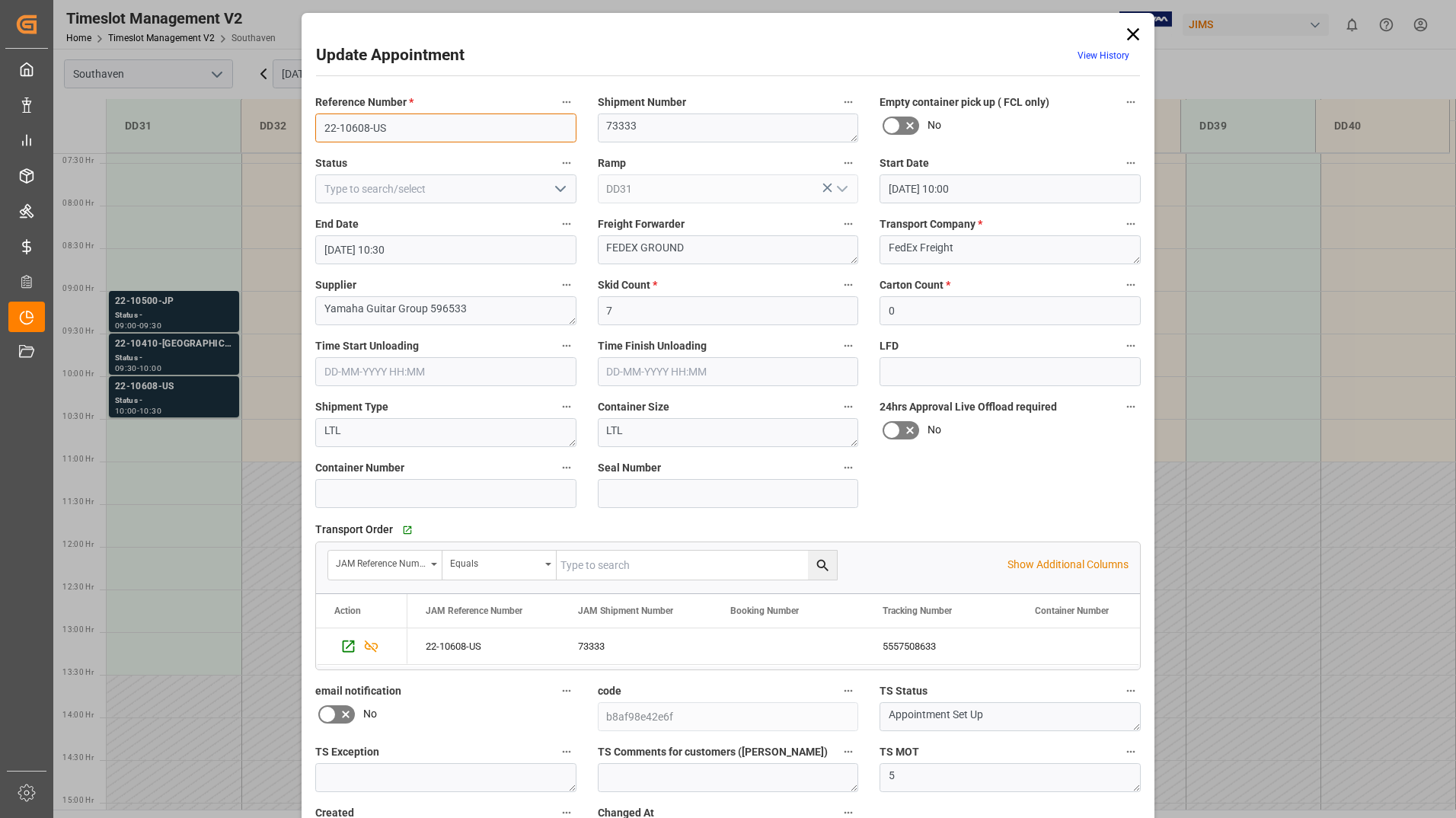
drag, startPoint x: 321, startPoint y: 128, endPoint x: 391, endPoint y: 127, distance: 70.0
click at [391, 127] on input "22-10608-US" at bounding box center [446, 127] width 261 height 29
click at [1126, 31] on icon at bounding box center [1134, 35] width 21 height 21
